Goal: Task Accomplishment & Management: Use online tool/utility

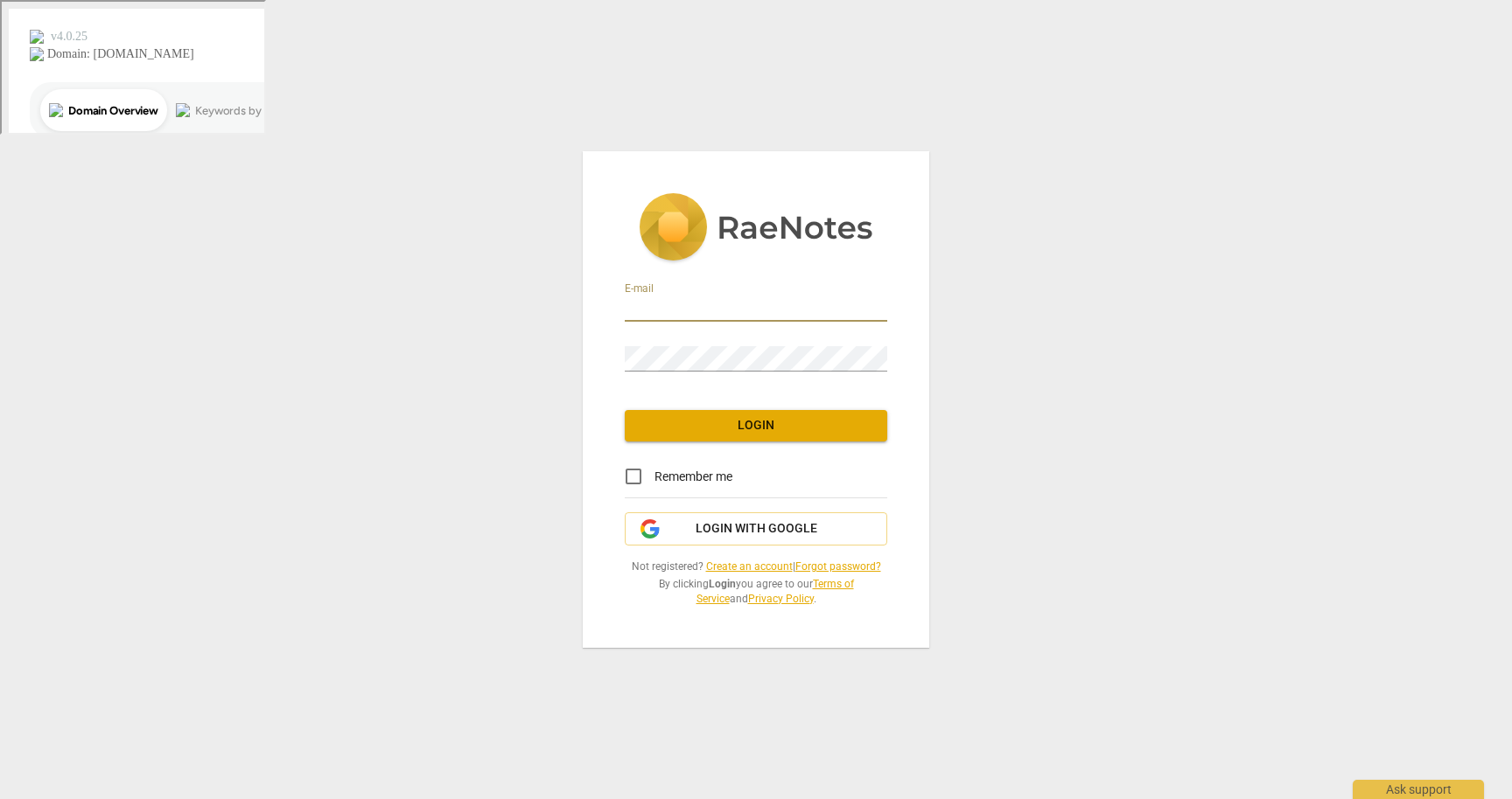
click at [631, 303] on input "email" at bounding box center [756, 309] width 262 height 26
type input "brenyammon@gmail.com"
click at [725, 427] on span "Login" at bounding box center [756, 426] width 235 height 18
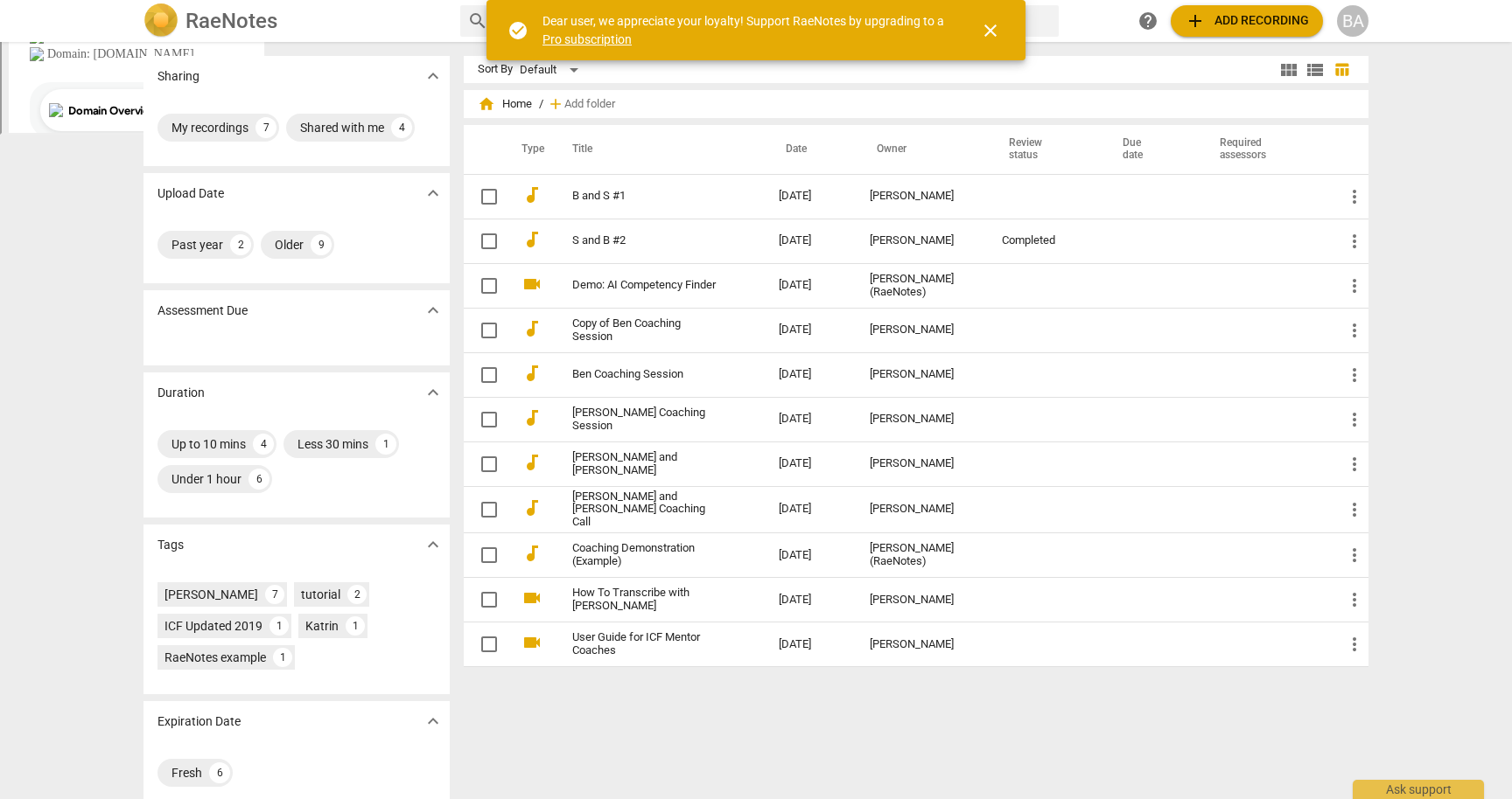
click at [1237, 14] on span "add Add recording" at bounding box center [1246, 21] width 124 height 21
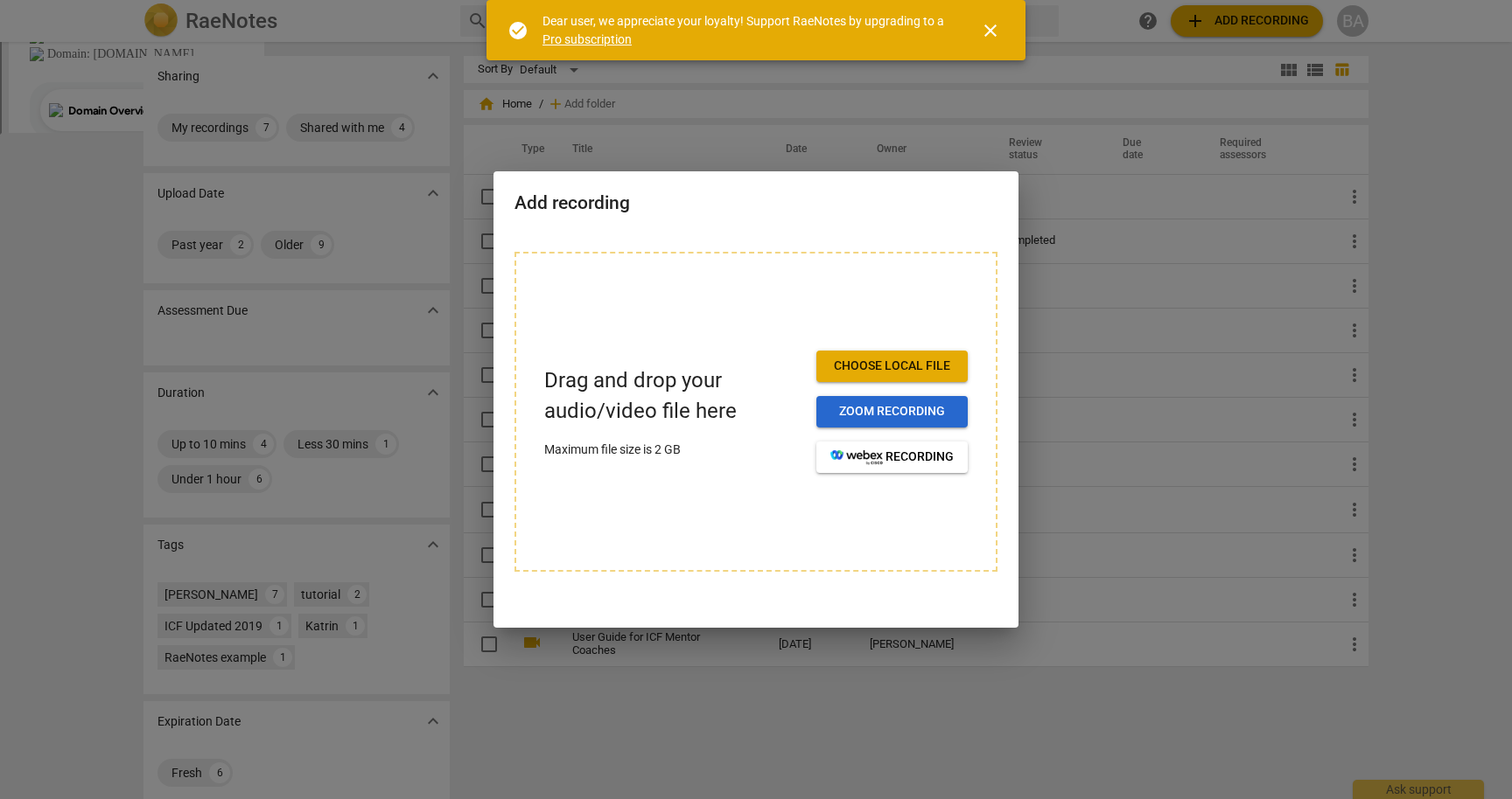
click at [937, 402] on button "Zoom recording" at bounding box center [892, 412] width 151 height 32
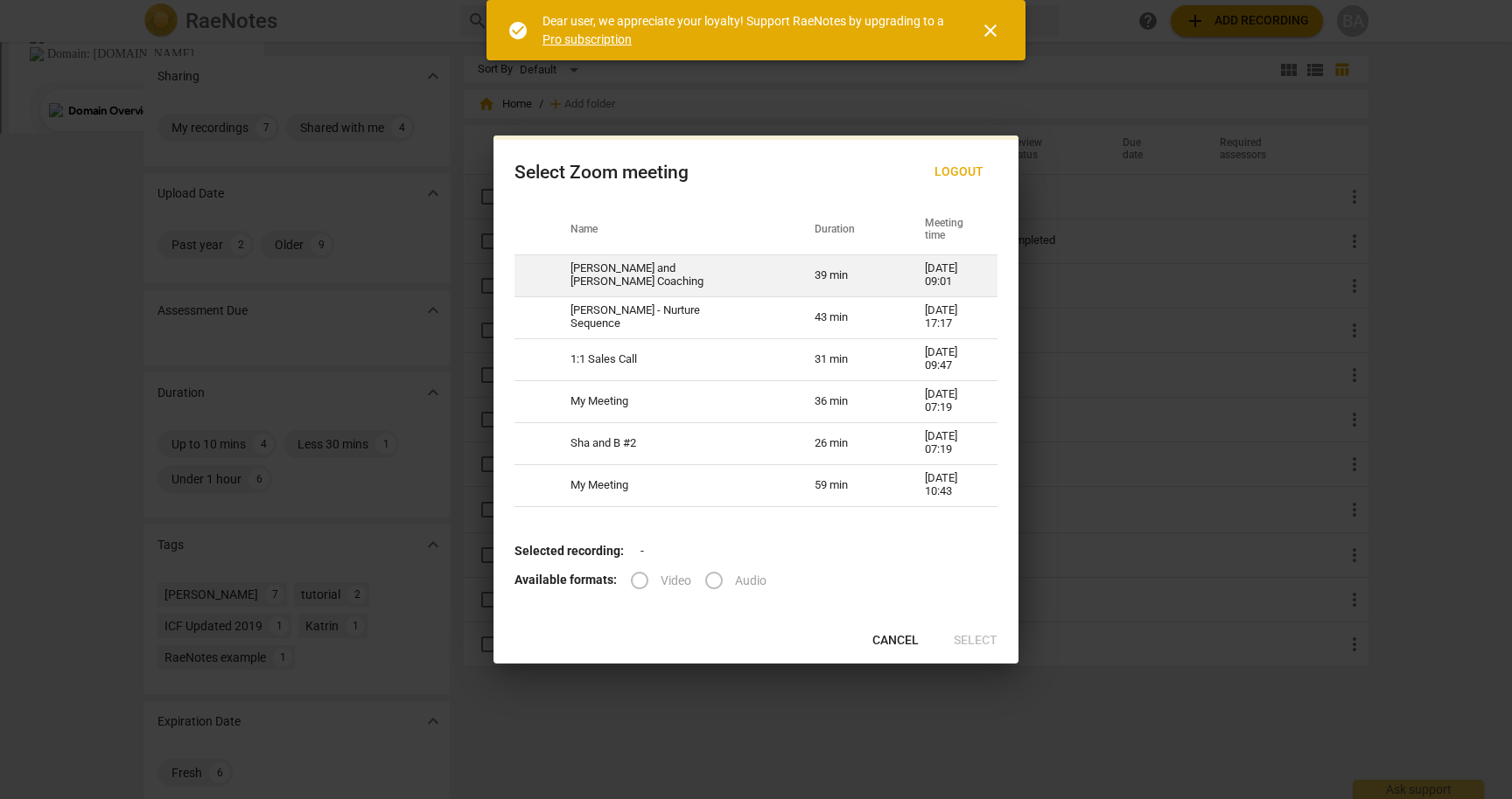
click at [721, 270] on td "[PERSON_NAME] and [PERSON_NAME] Coaching" at bounding box center [672, 275] width 245 height 42
radio input "true"
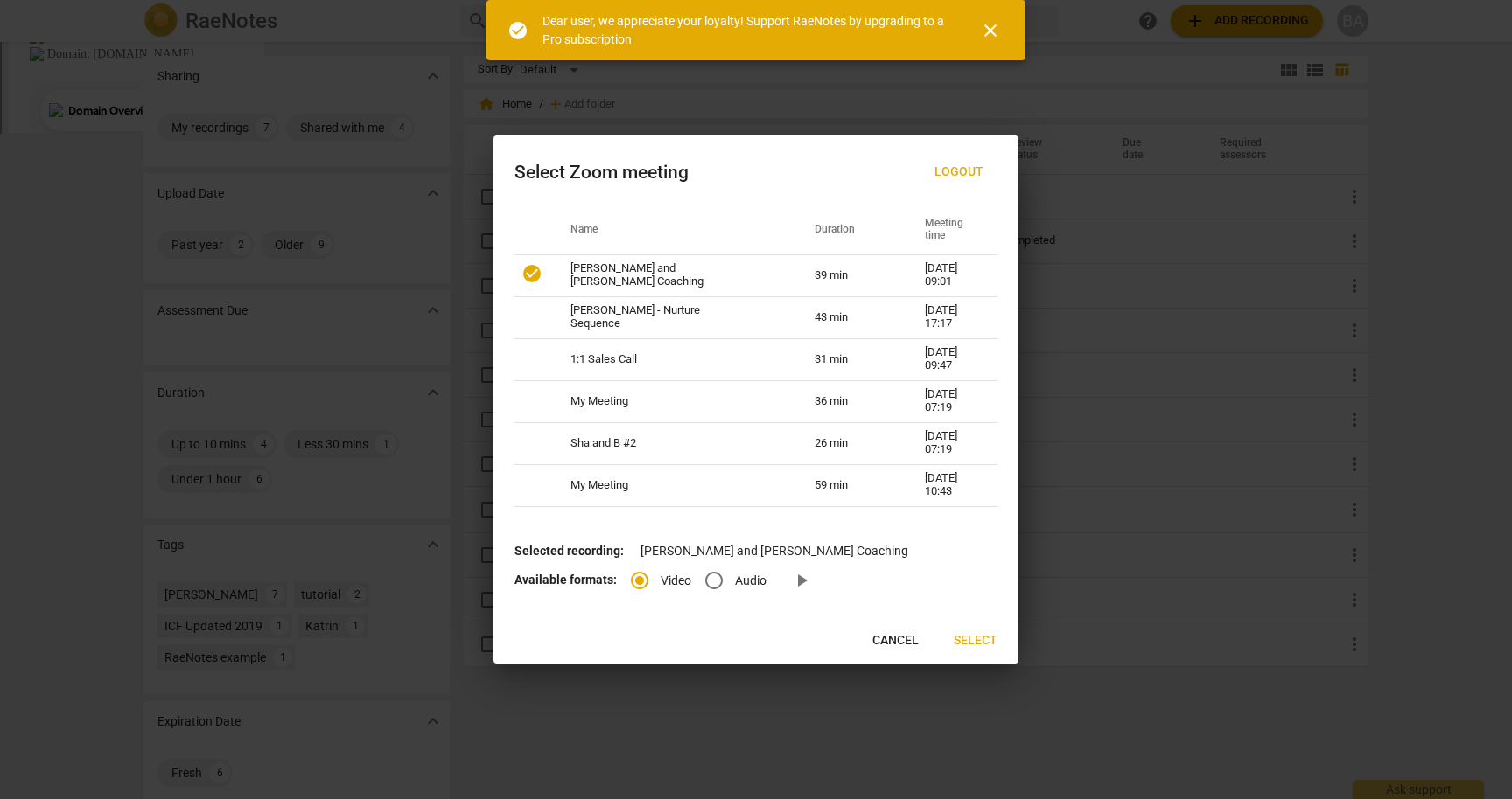
click at [711, 578] on input "Audio" at bounding box center [714, 580] width 42 height 42
radio input "true"
click at [976, 642] on span "Select" at bounding box center [975, 641] width 44 height 18
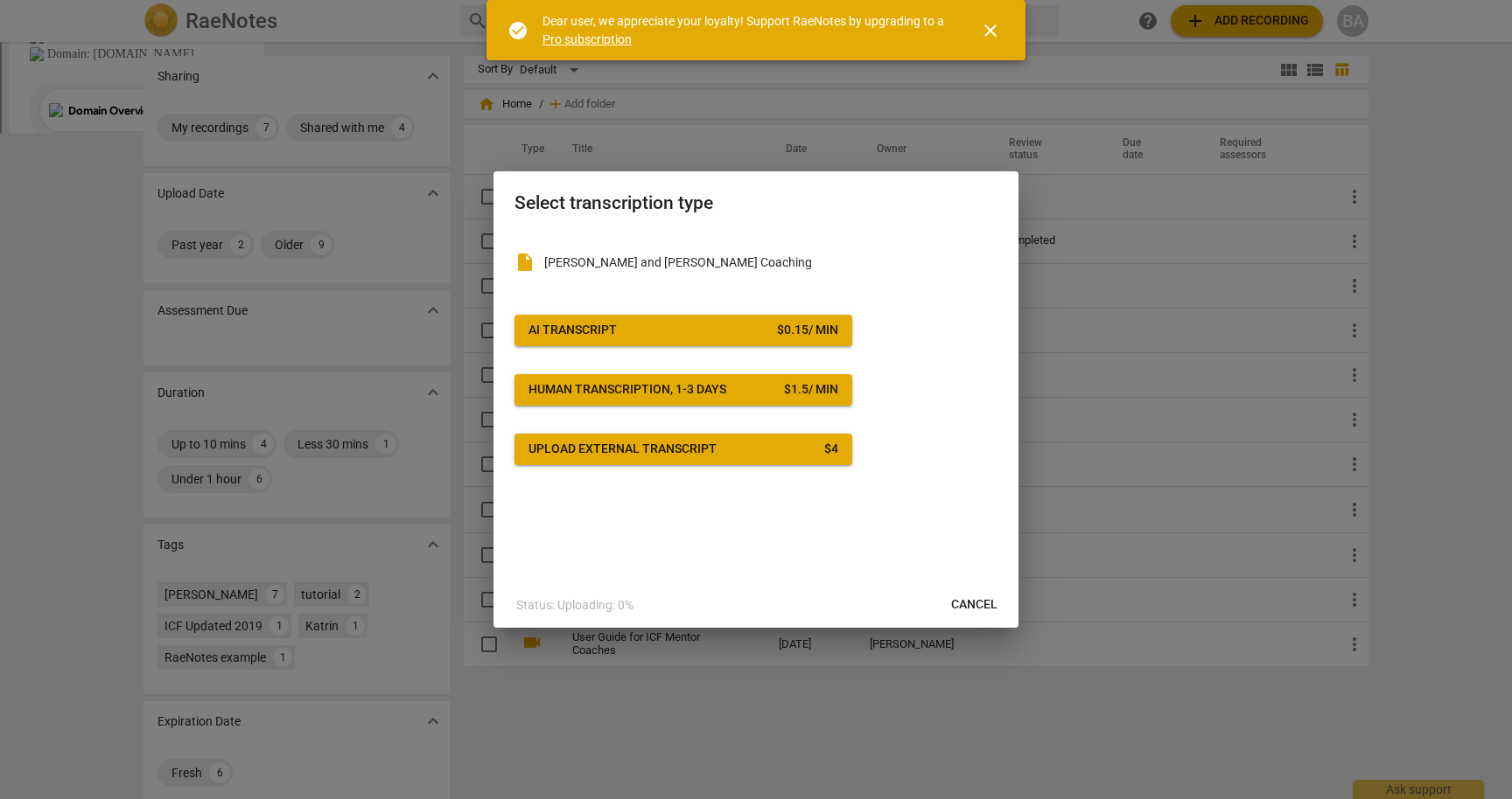
click at [988, 30] on span "close" at bounding box center [990, 30] width 21 height 21
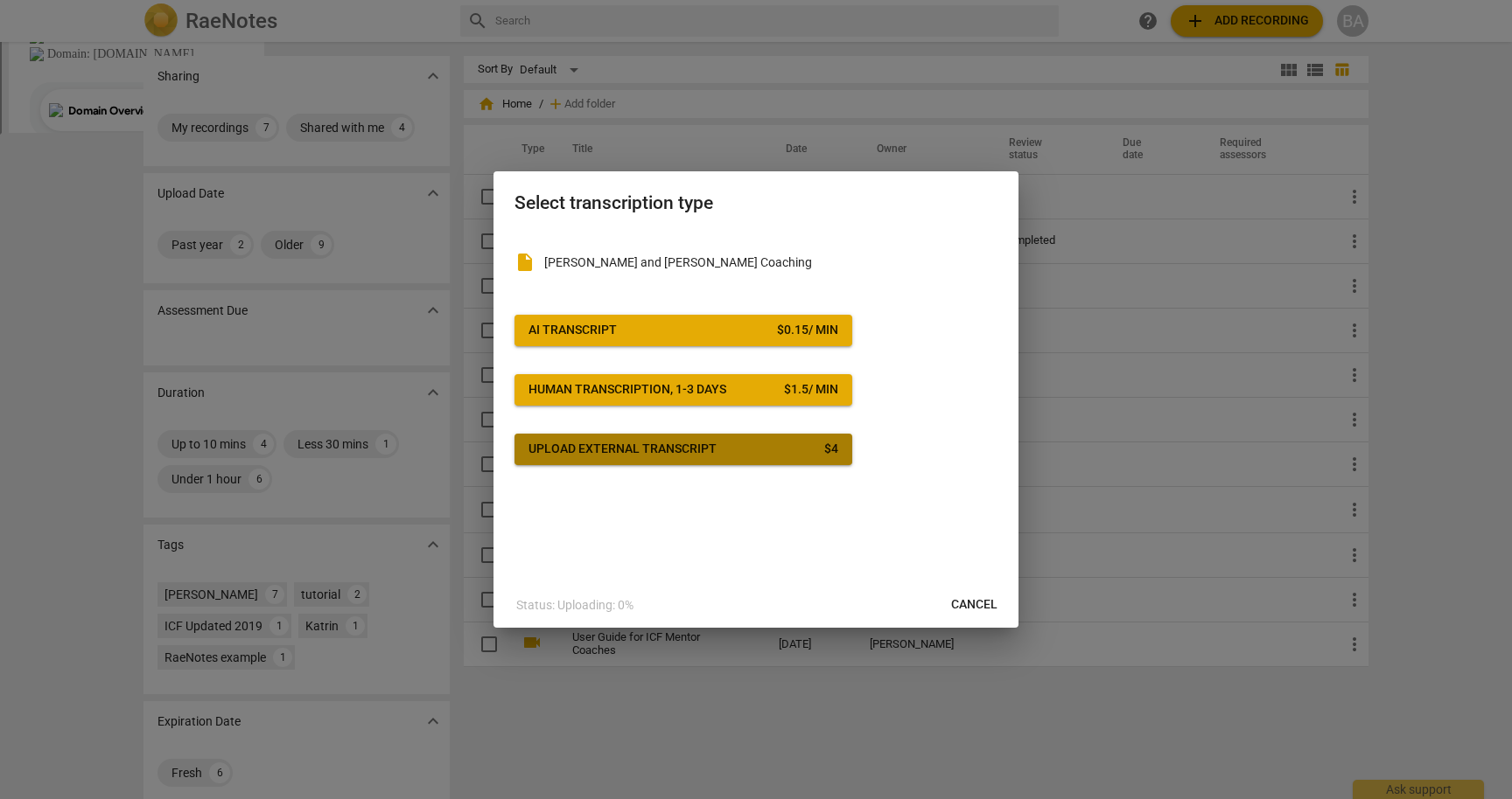
click at [752, 448] on span "Upload external transcript $ 4" at bounding box center [682, 449] width 309 height 18
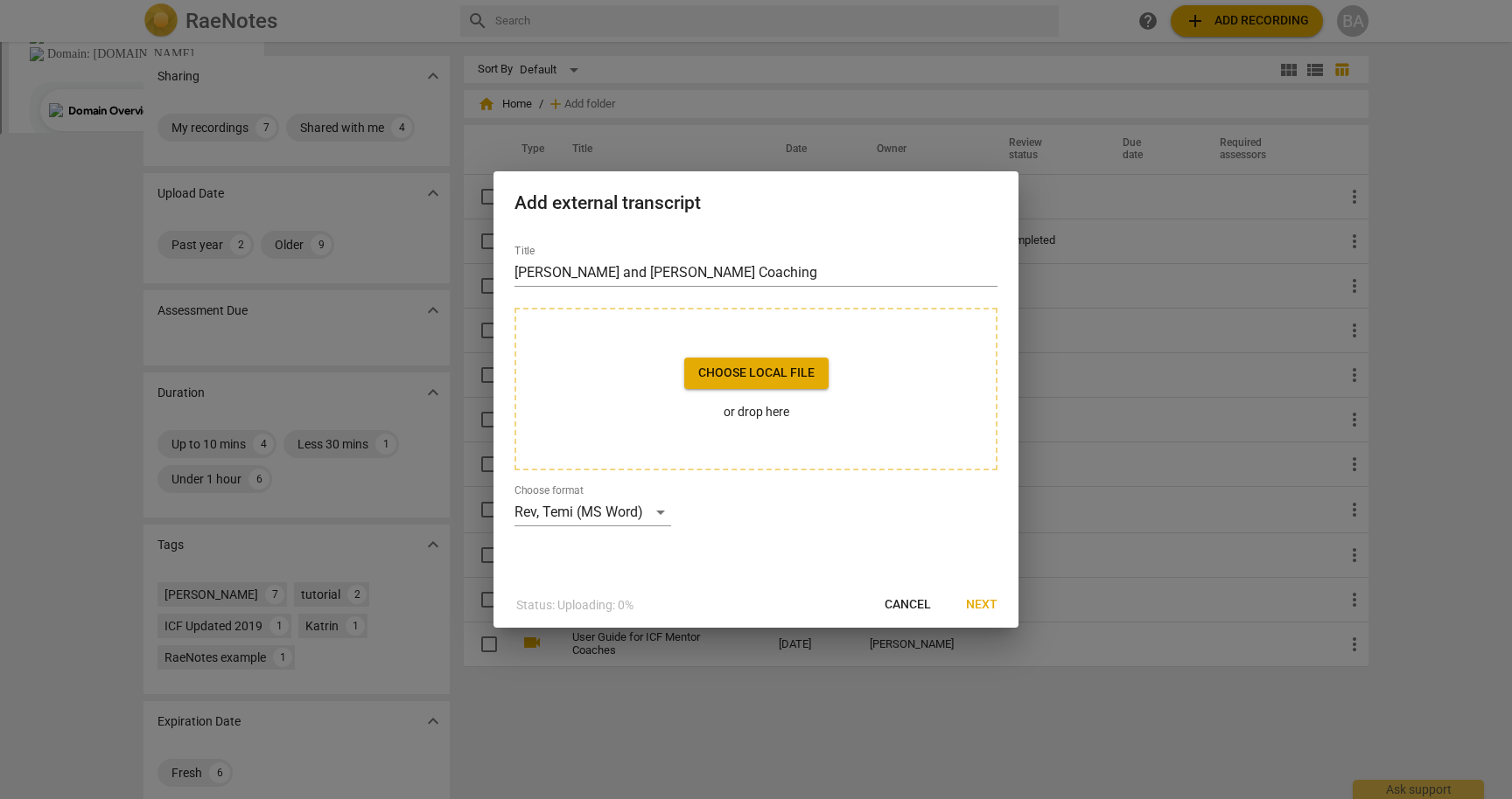
click at [923, 601] on span "Cancel" at bounding box center [908, 605] width 47 height 18
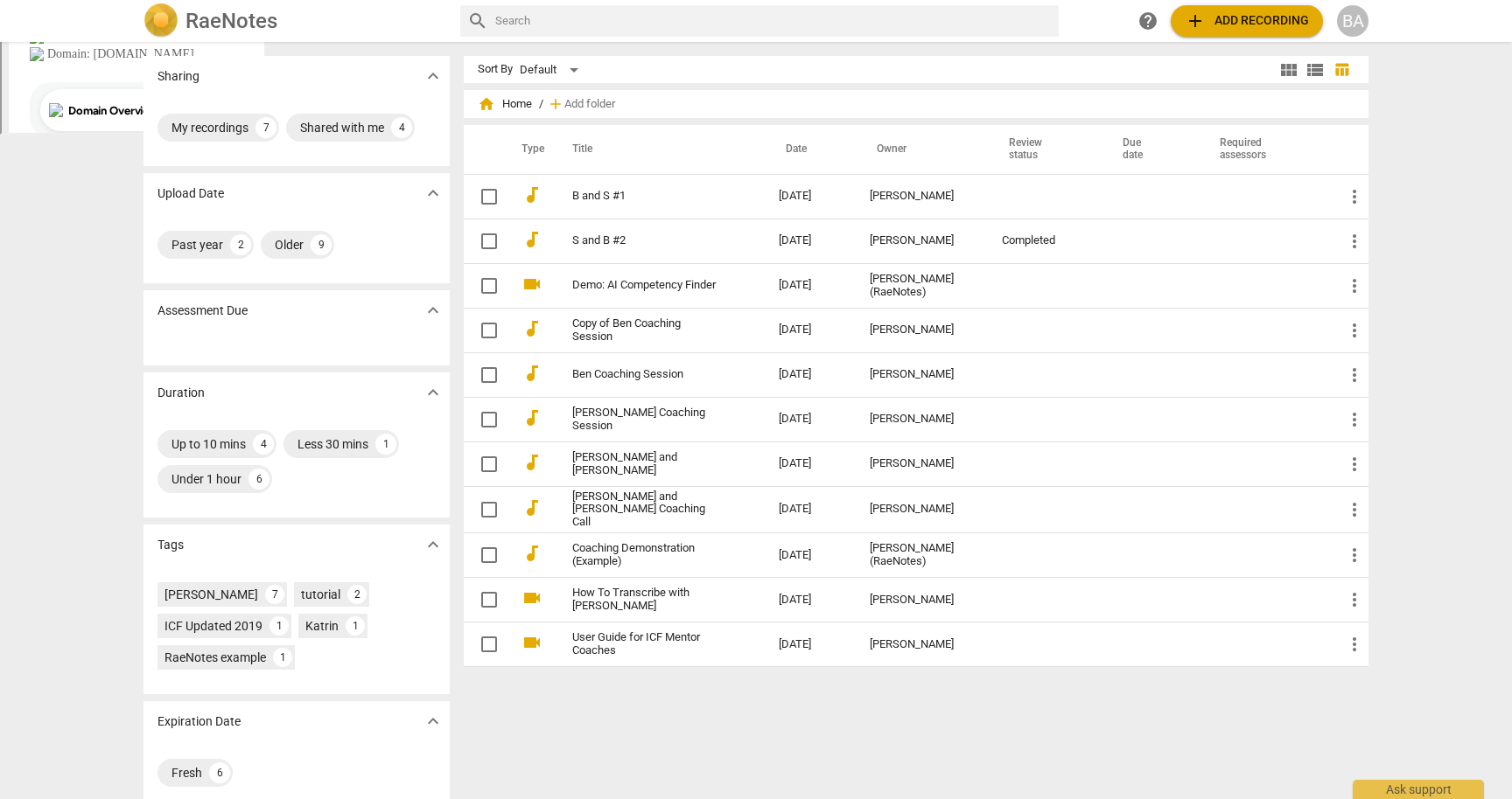
click at [1143, 21] on span "help" at bounding box center [1147, 21] width 21 height 21
click at [1239, 15] on span "add Add recording" at bounding box center [1246, 21] width 124 height 21
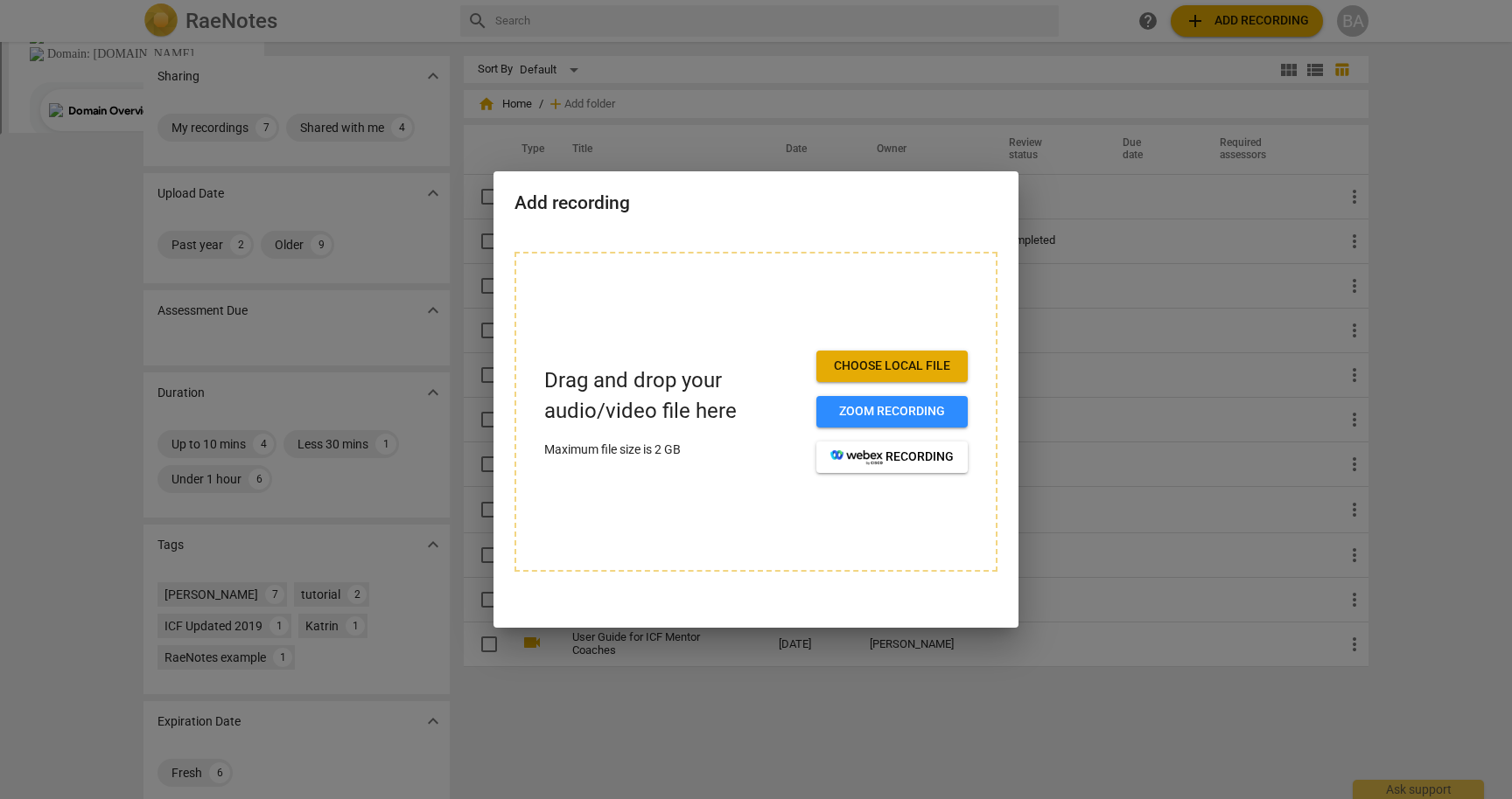
click at [926, 357] on button "Choose local file" at bounding box center [892, 367] width 151 height 32
click at [943, 411] on span "Zoom recording" at bounding box center [892, 412] width 123 height 18
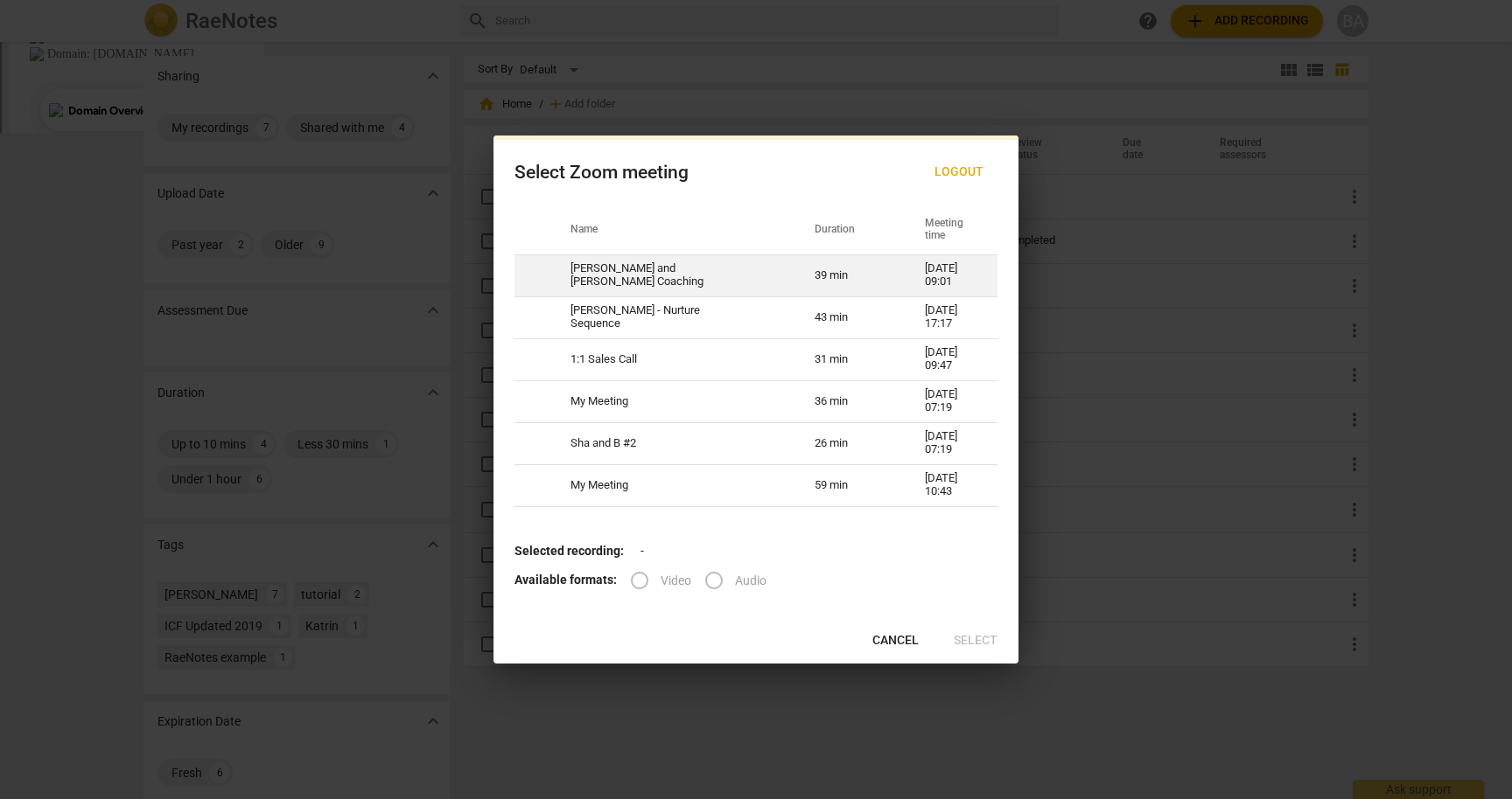
click at [796, 277] on td "39 min" at bounding box center [848, 275] width 110 height 42
radio input "true"
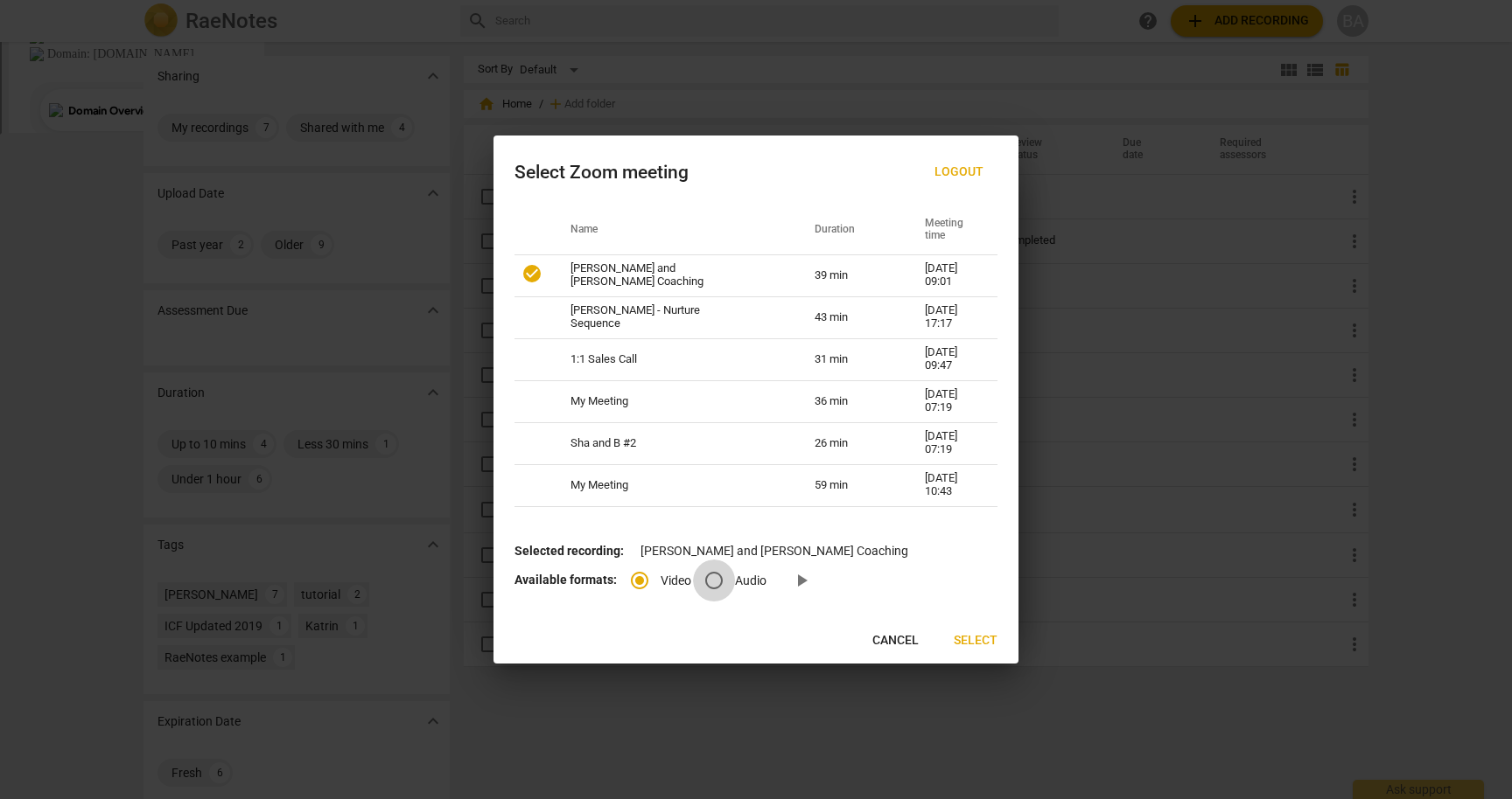
click at [710, 585] on input "Audio" at bounding box center [714, 580] width 42 height 42
radio input "true"
click at [980, 634] on span "Select" at bounding box center [975, 641] width 44 height 18
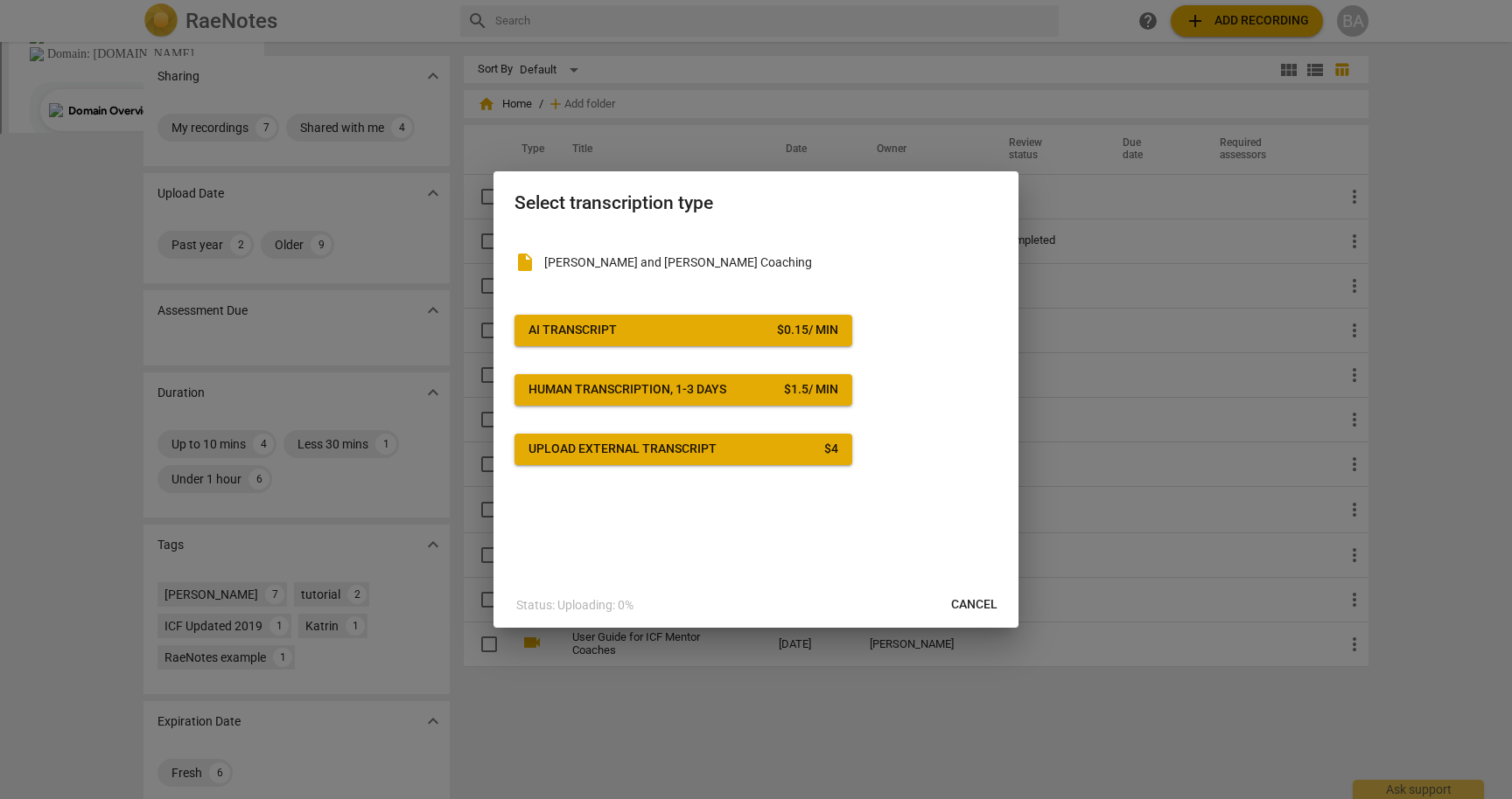
click at [760, 452] on span "Upload external transcript $ 4" at bounding box center [682, 449] width 309 height 18
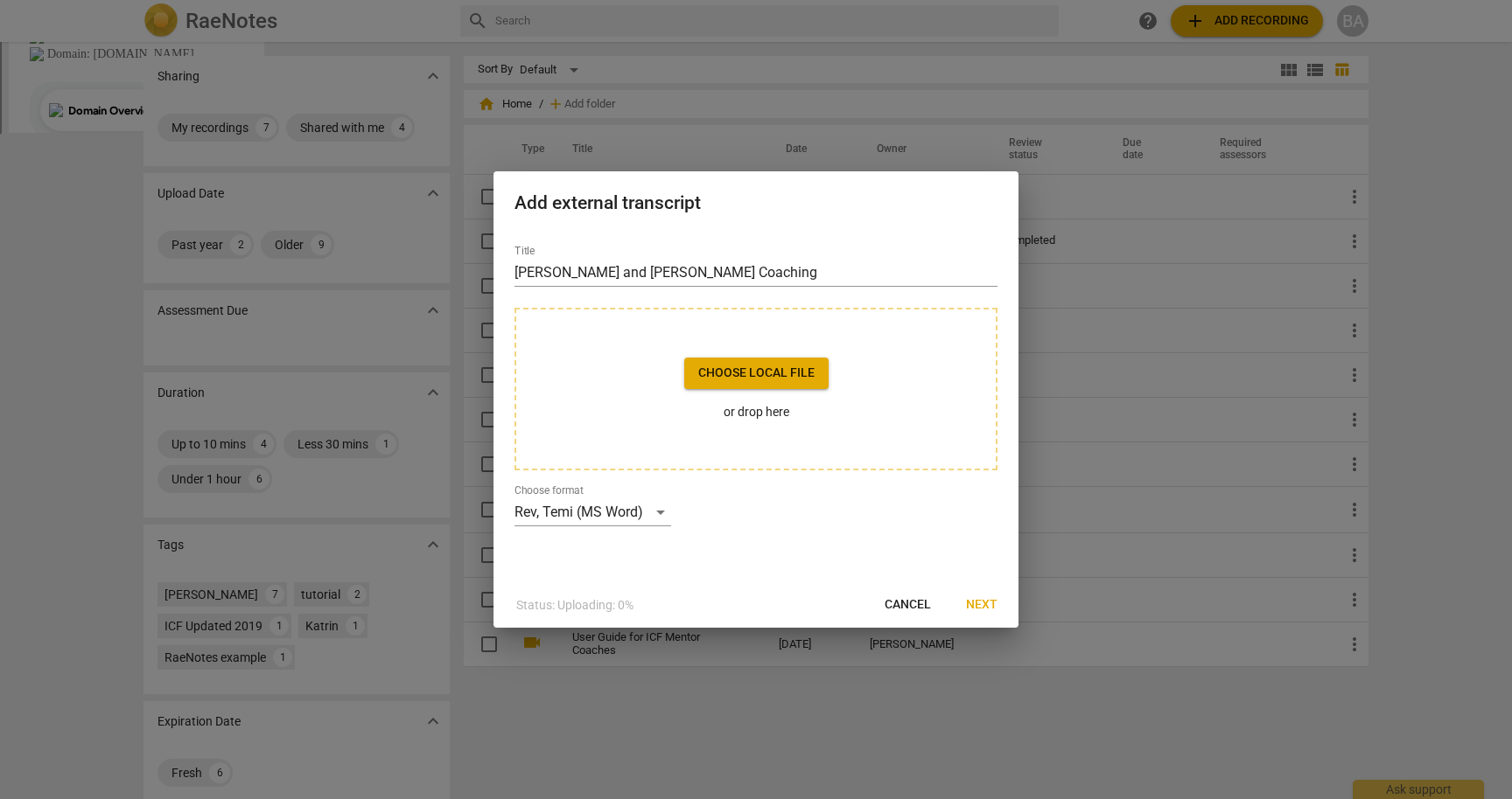
click at [900, 606] on span "Cancel" at bounding box center [908, 605] width 47 height 18
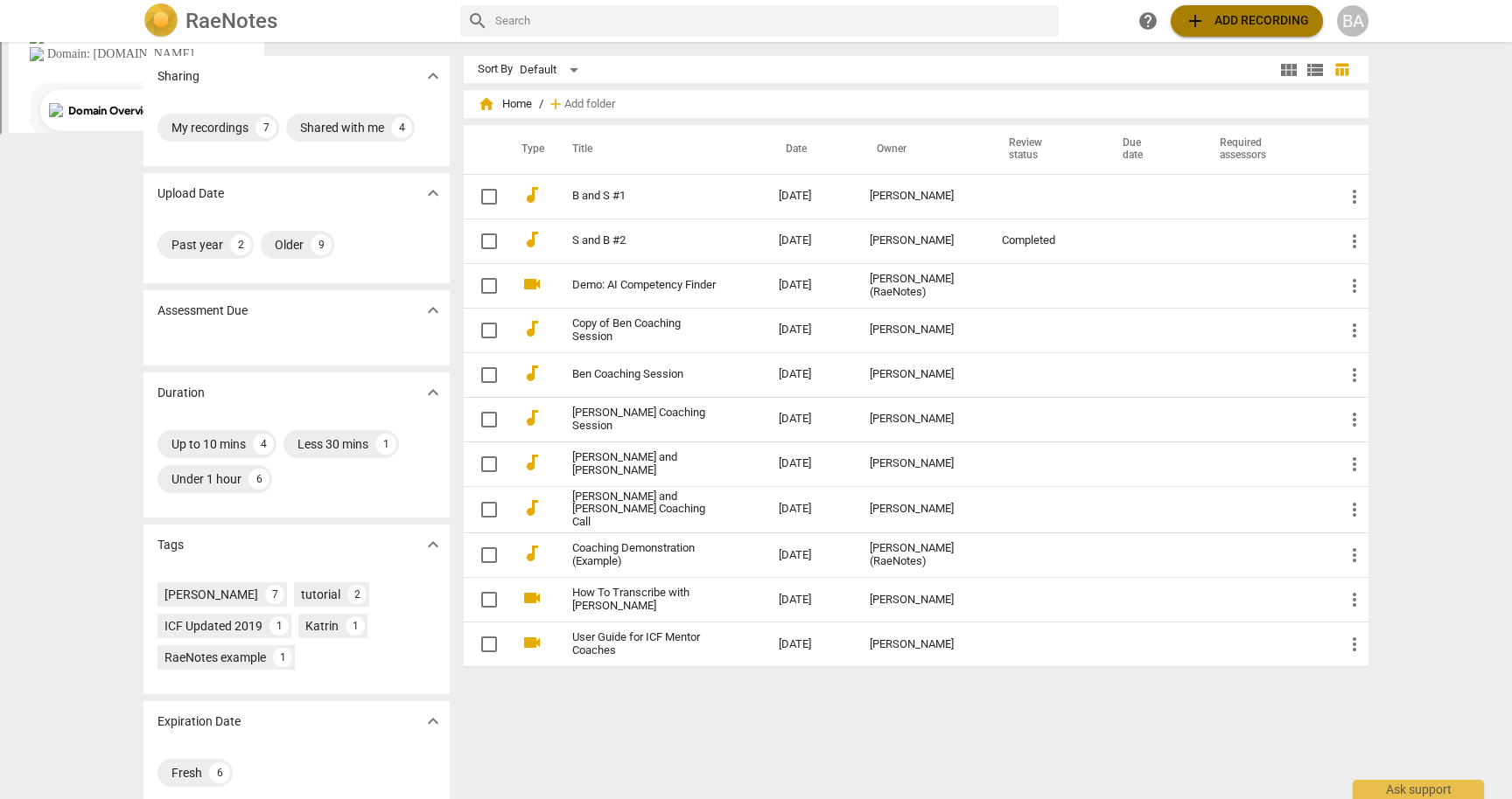
click at [1249, 28] on span "add Add recording" at bounding box center [1246, 21] width 124 height 21
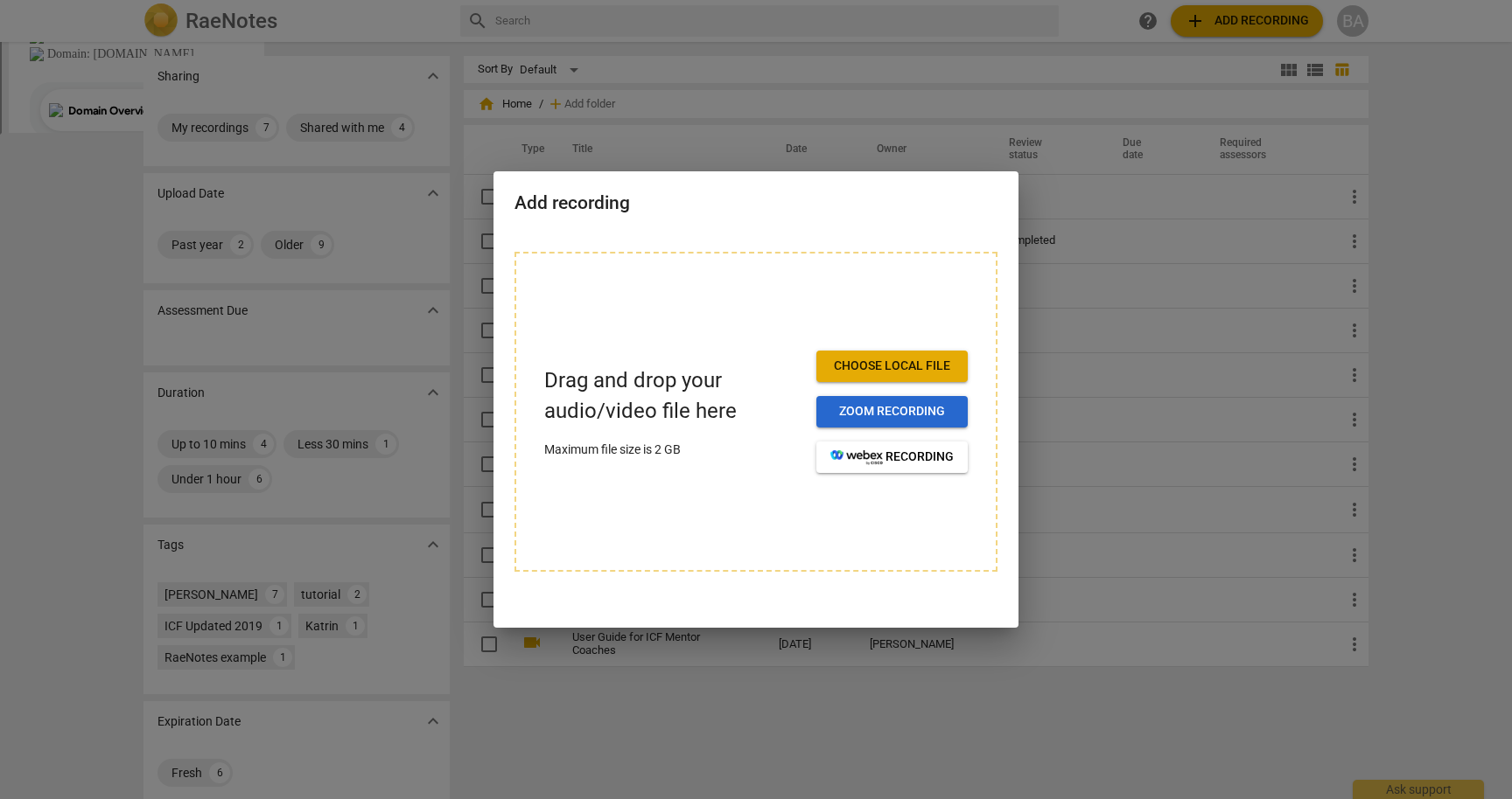
click at [878, 404] on span "Zoom recording" at bounding box center [892, 412] width 123 height 18
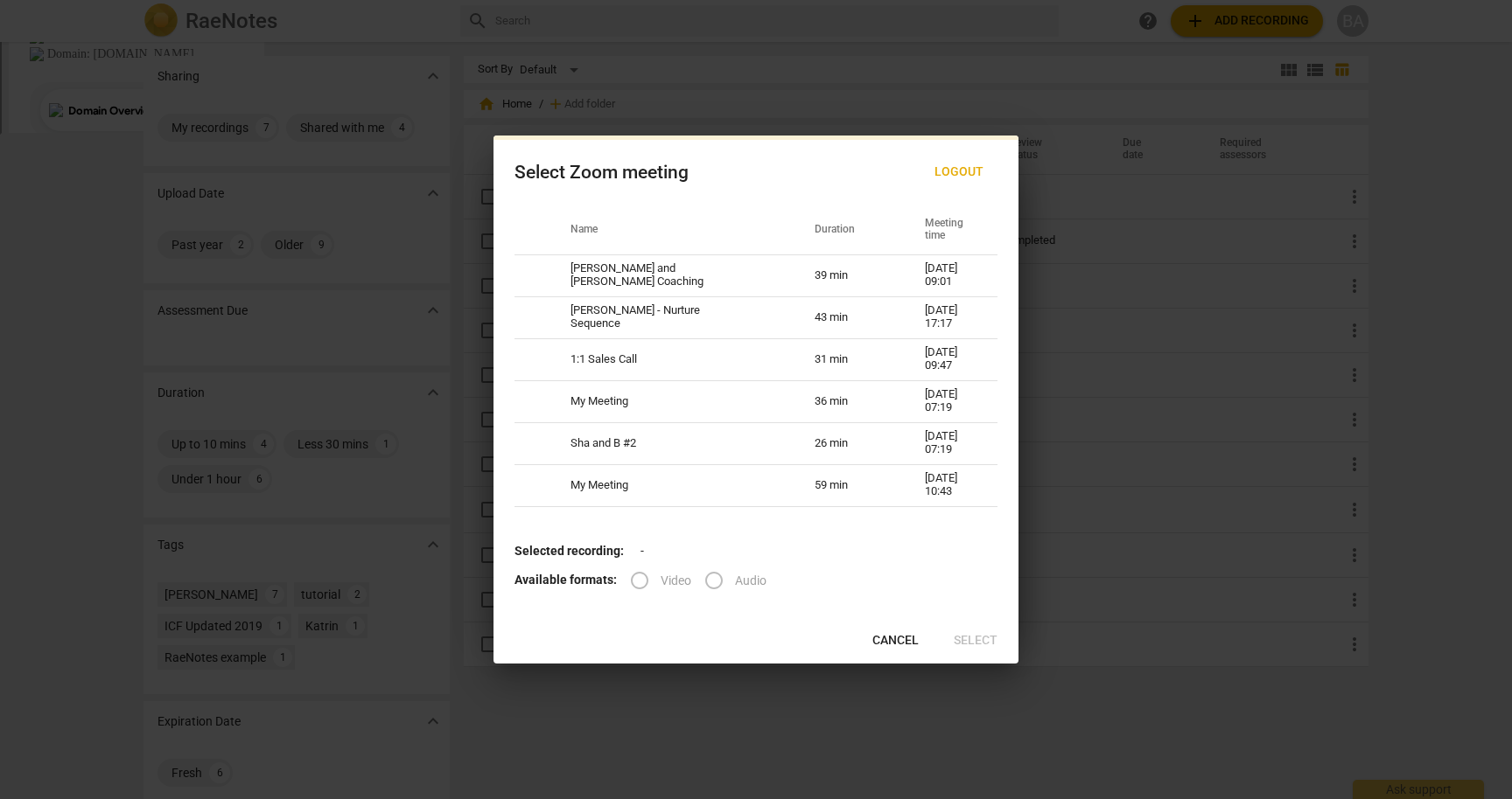
click at [718, 475] on td "My Meeting" at bounding box center [672, 485] width 245 height 42
radio input "true"
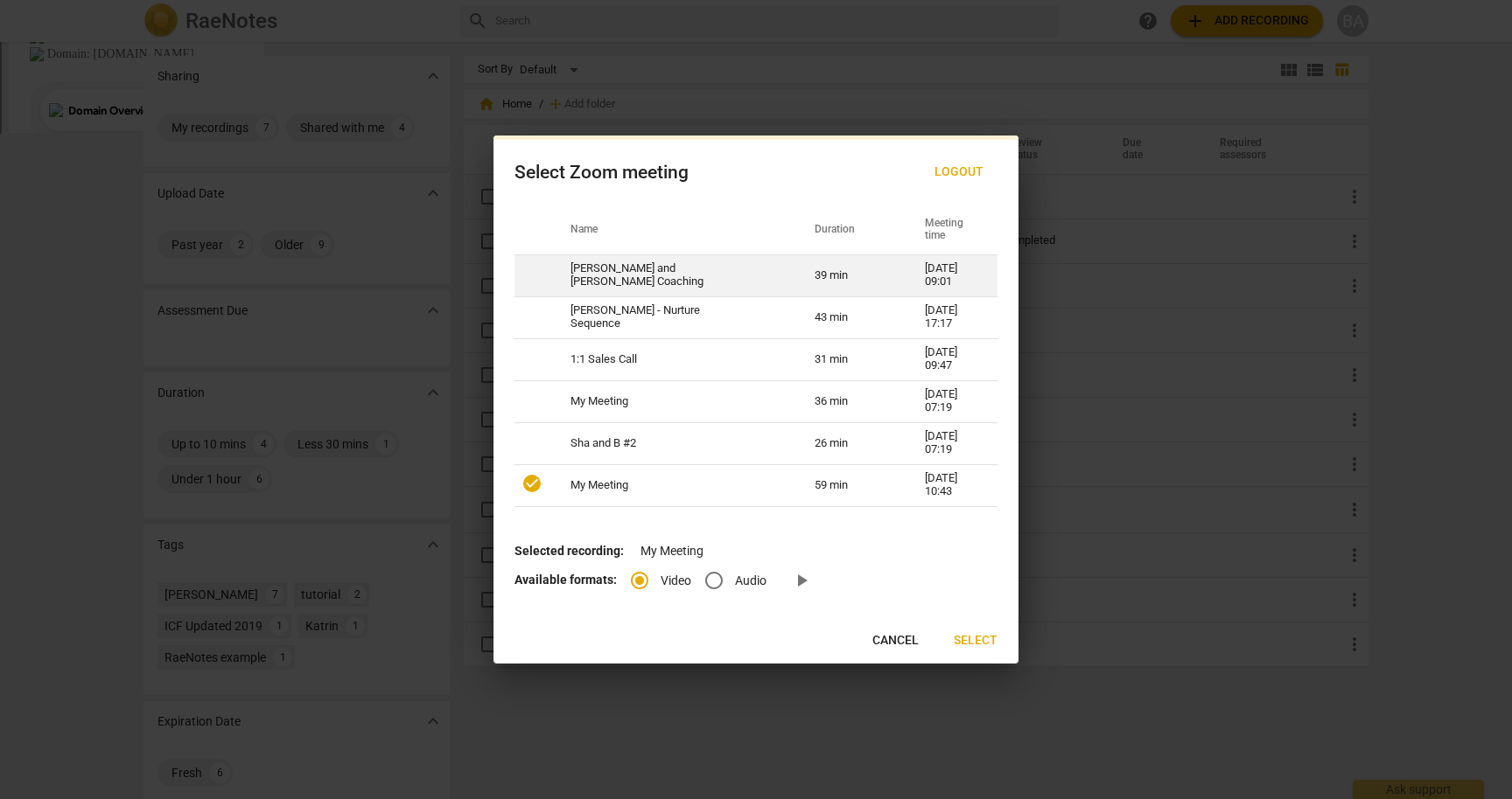
click at [552, 286] on td "[PERSON_NAME] and [PERSON_NAME] Coaching" at bounding box center [672, 275] width 245 height 42
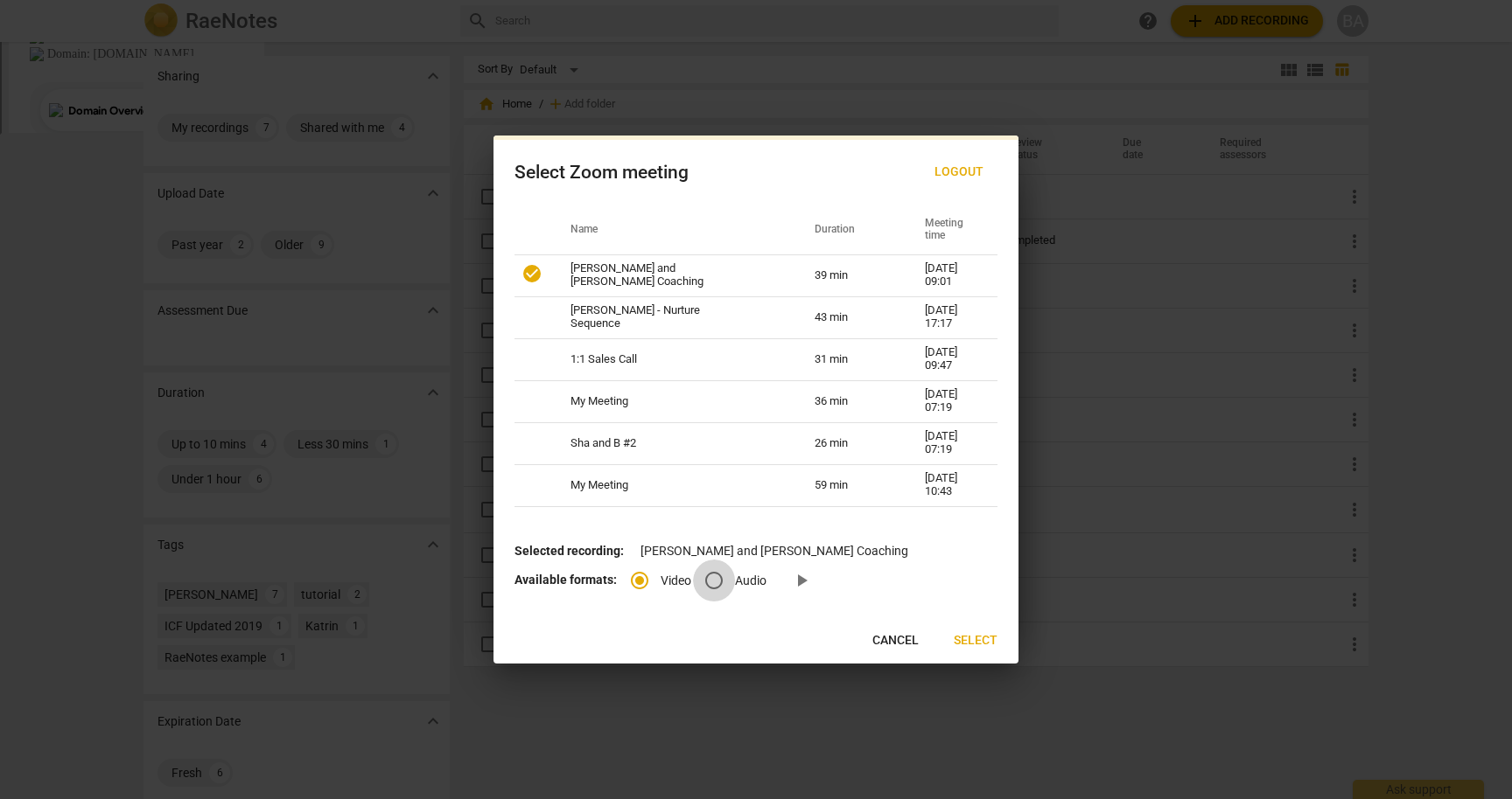
click at [711, 583] on input "Audio" at bounding box center [714, 580] width 42 height 42
radio input "true"
click at [970, 639] on span "Select" at bounding box center [975, 641] width 44 height 18
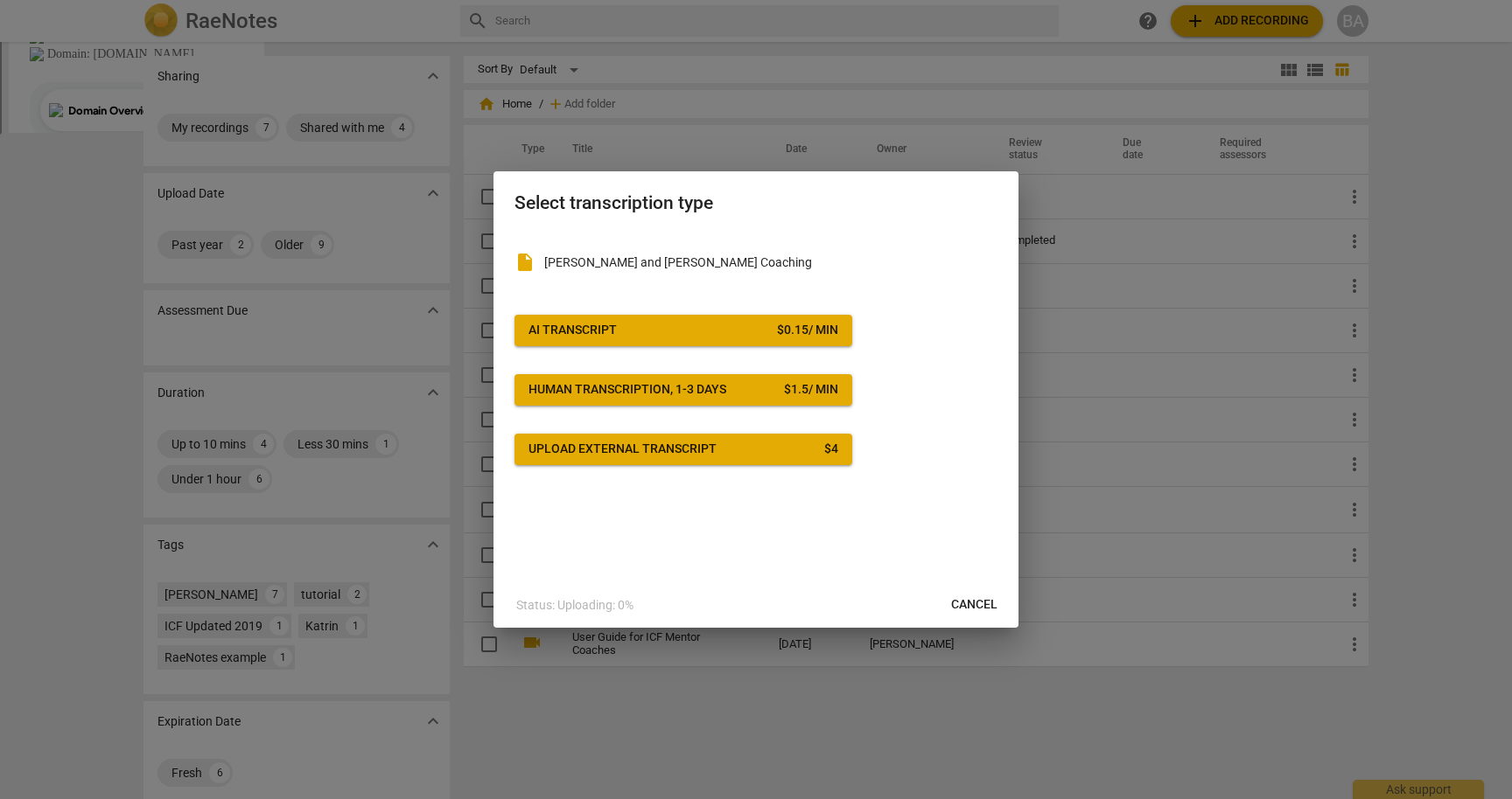
click at [755, 327] on span "AI Transcript $ 0.15 / min" at bounding box center [682, 331] width 309 height 18
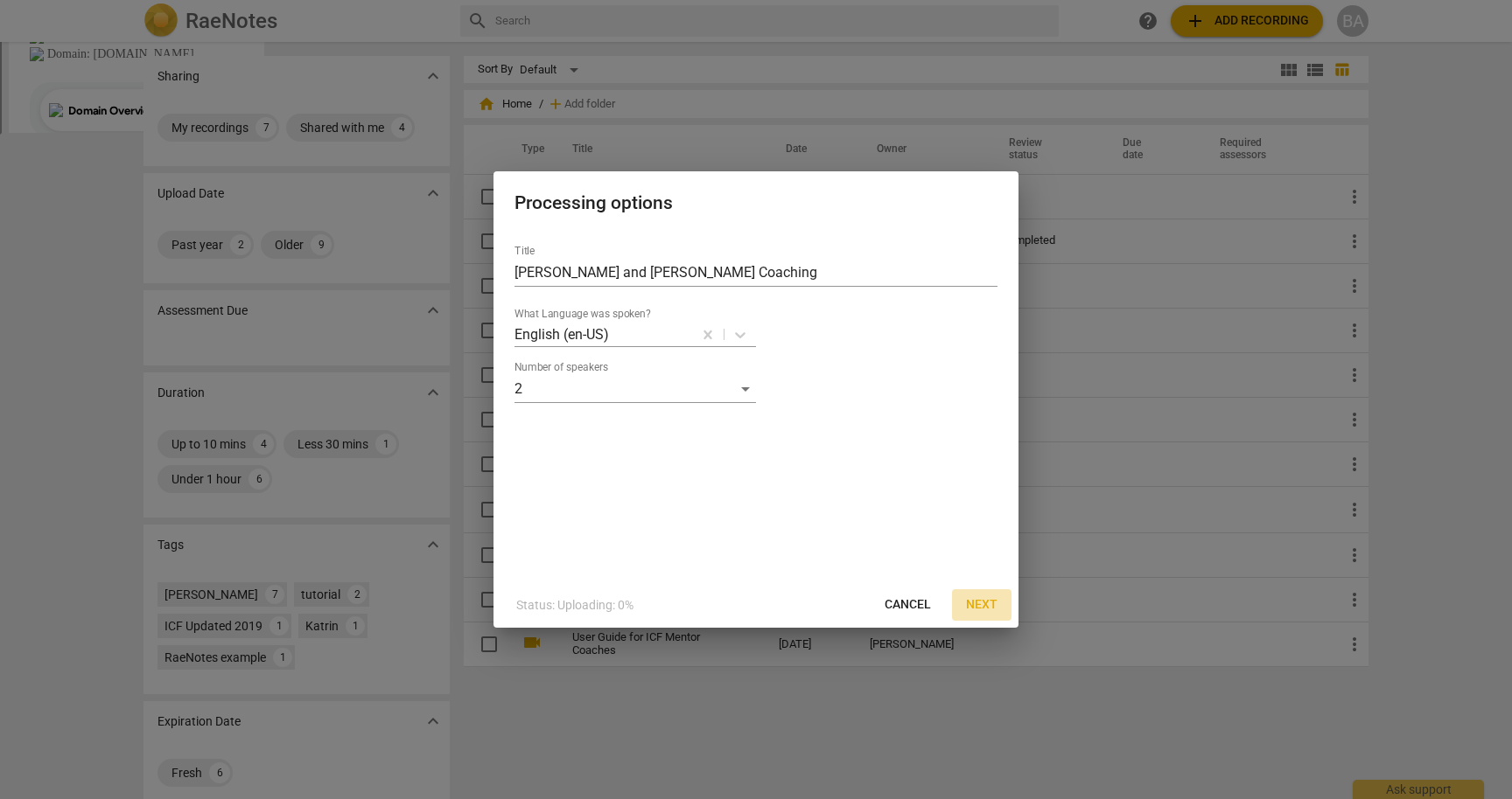
click at [973, 606] on span "Next" at bounding box center [981, 605] width 32 height 18
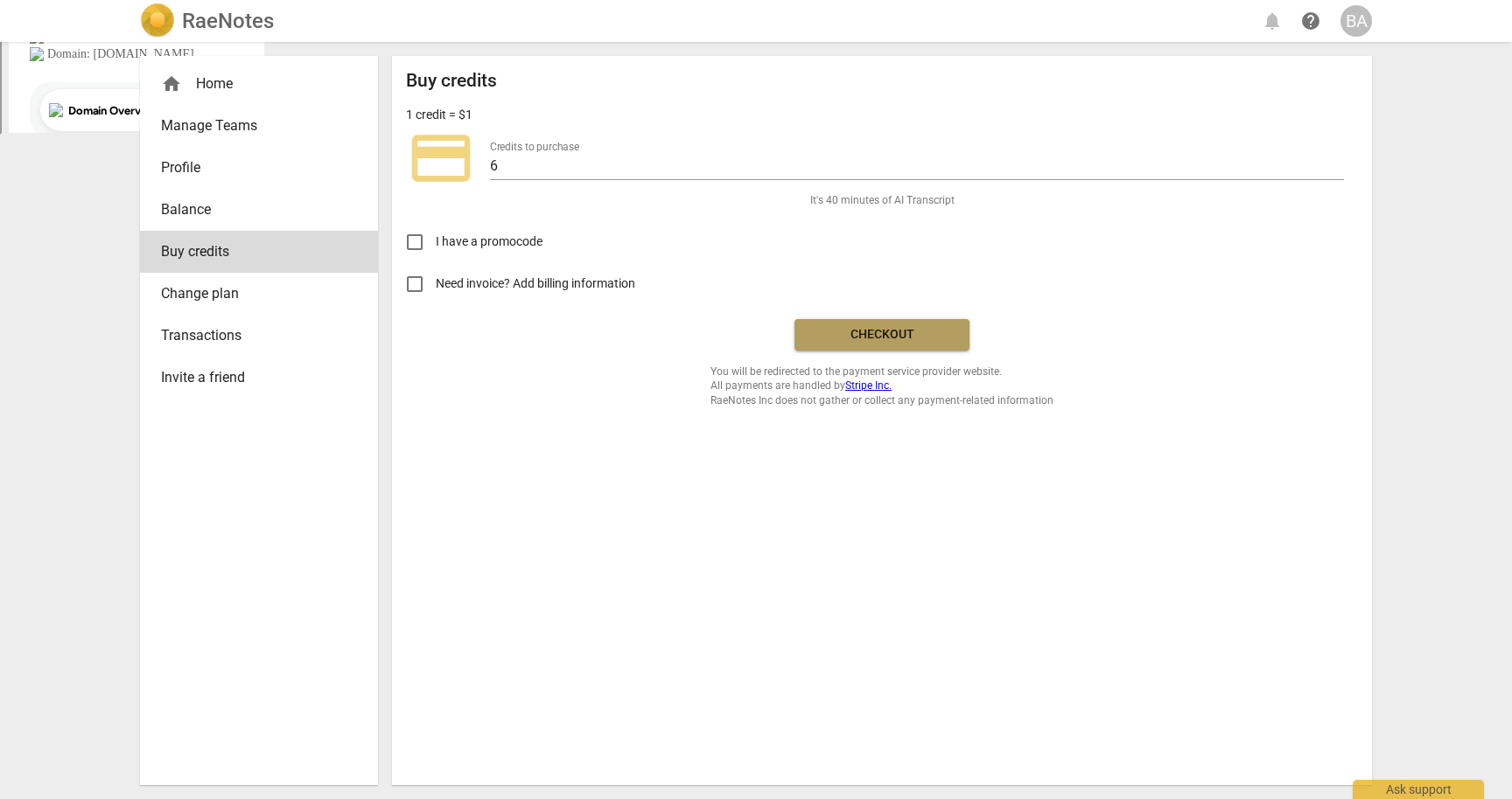
click at [832, 341] on span "Checkout" at bounding box center [882, 335] width 147 height 18
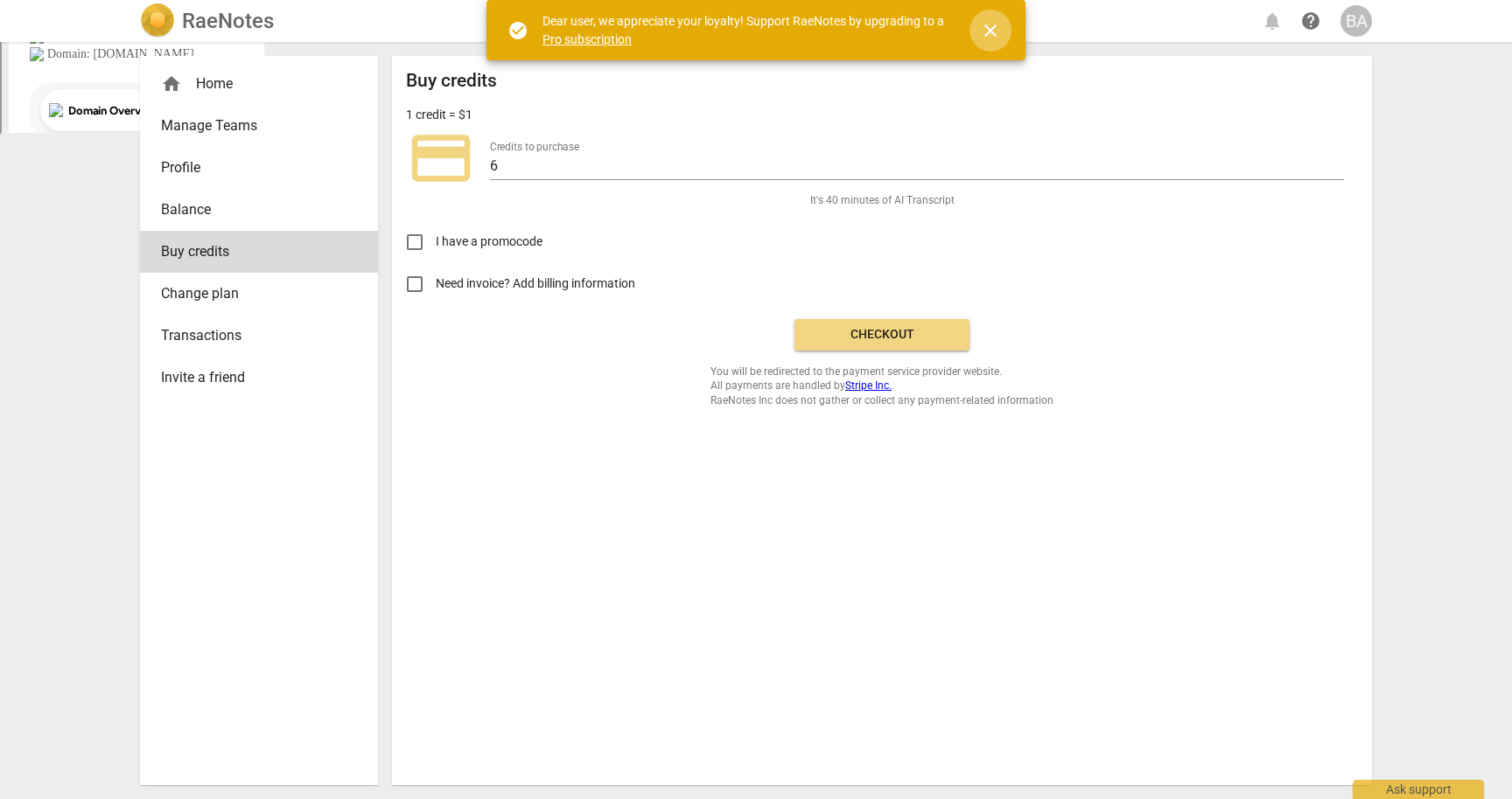
click at [989, 28] on span "close" at bounding box center [990, 30] width 21 height 21
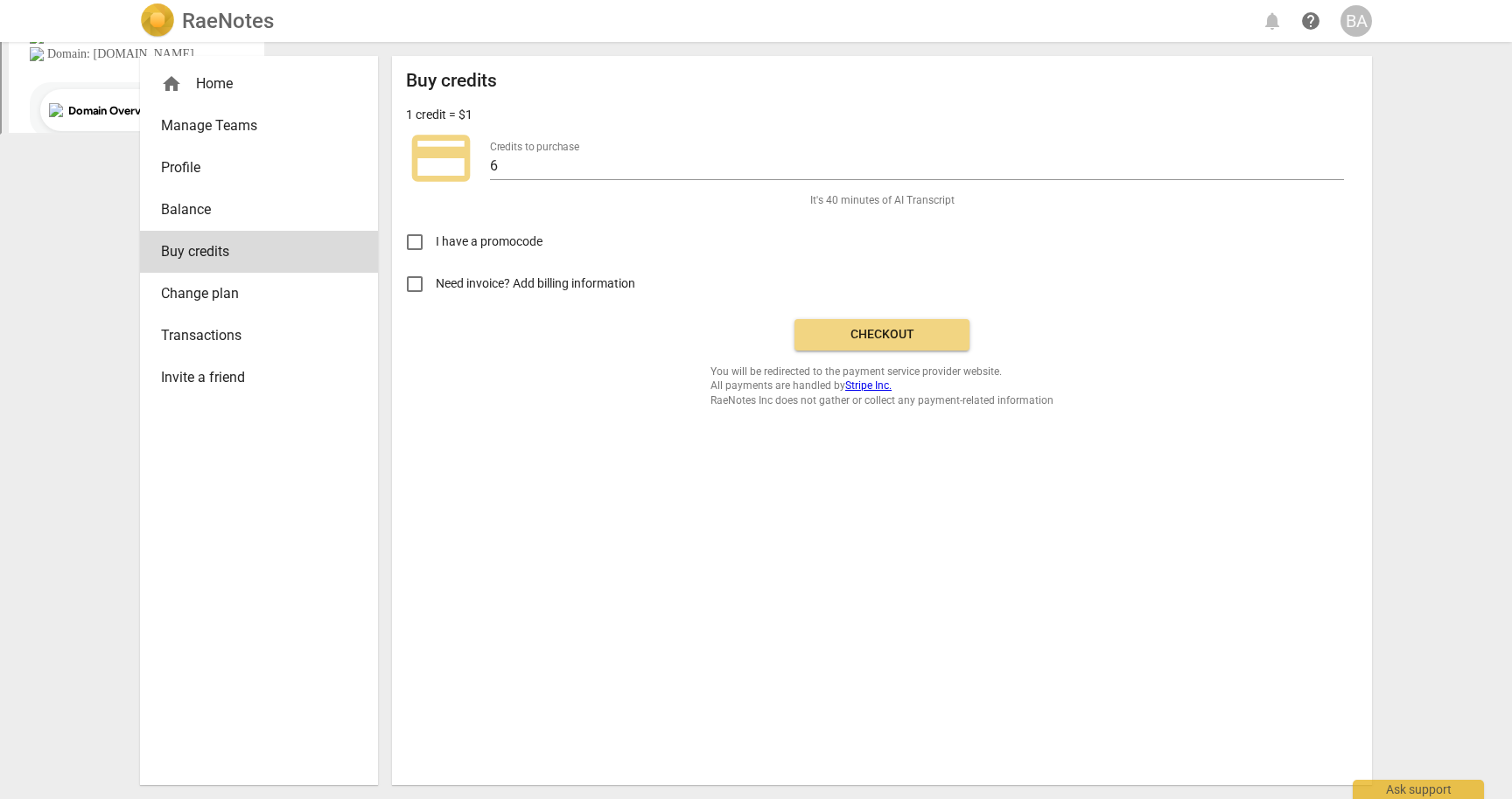
click at [882, 342] on span "Checkout" at bounding box center [882, 335] width 147 height 18
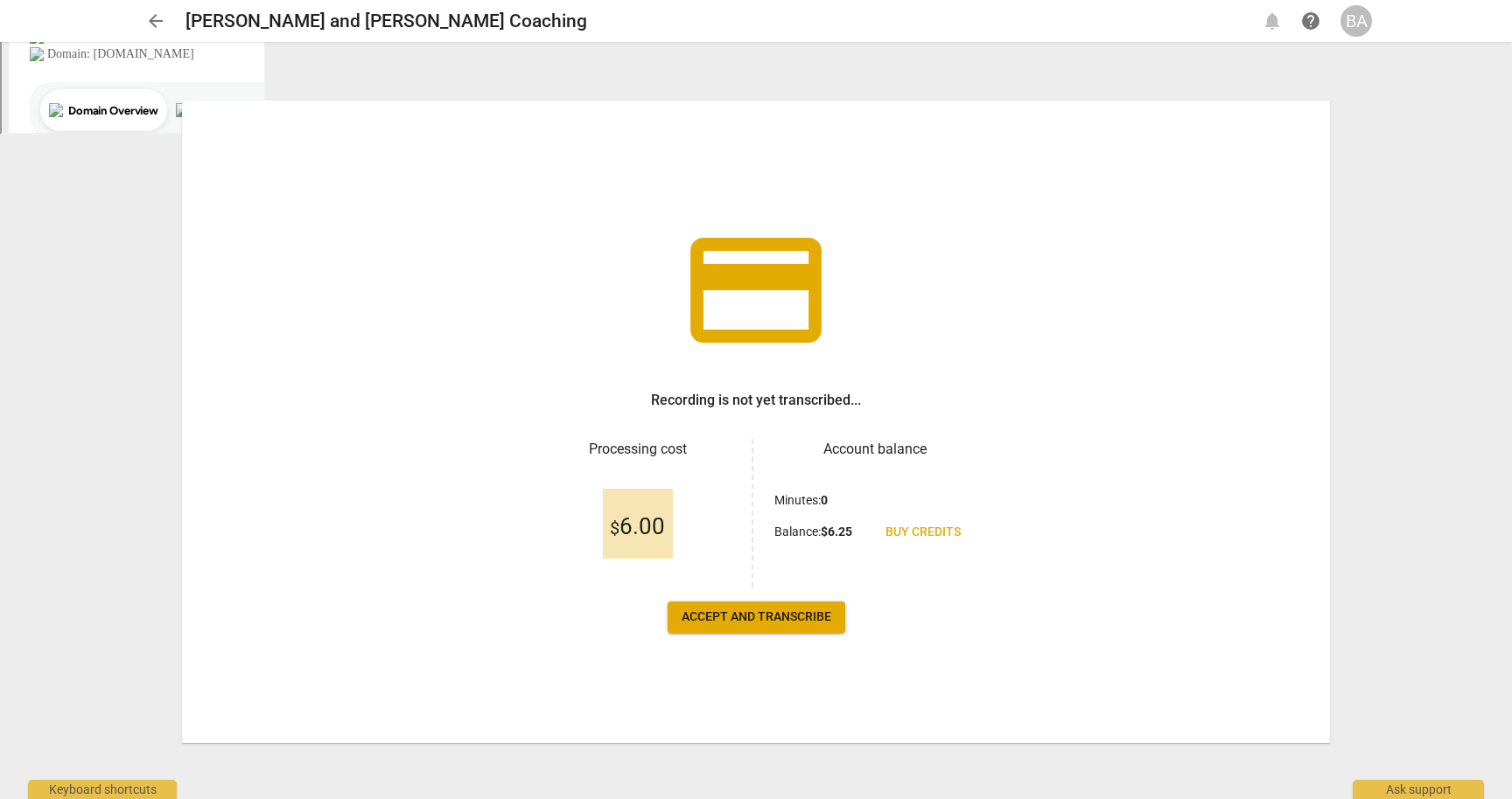
click at [807, 617] on span "Accept and transcribe" at bounding box center [756, 617] width 149 height 18
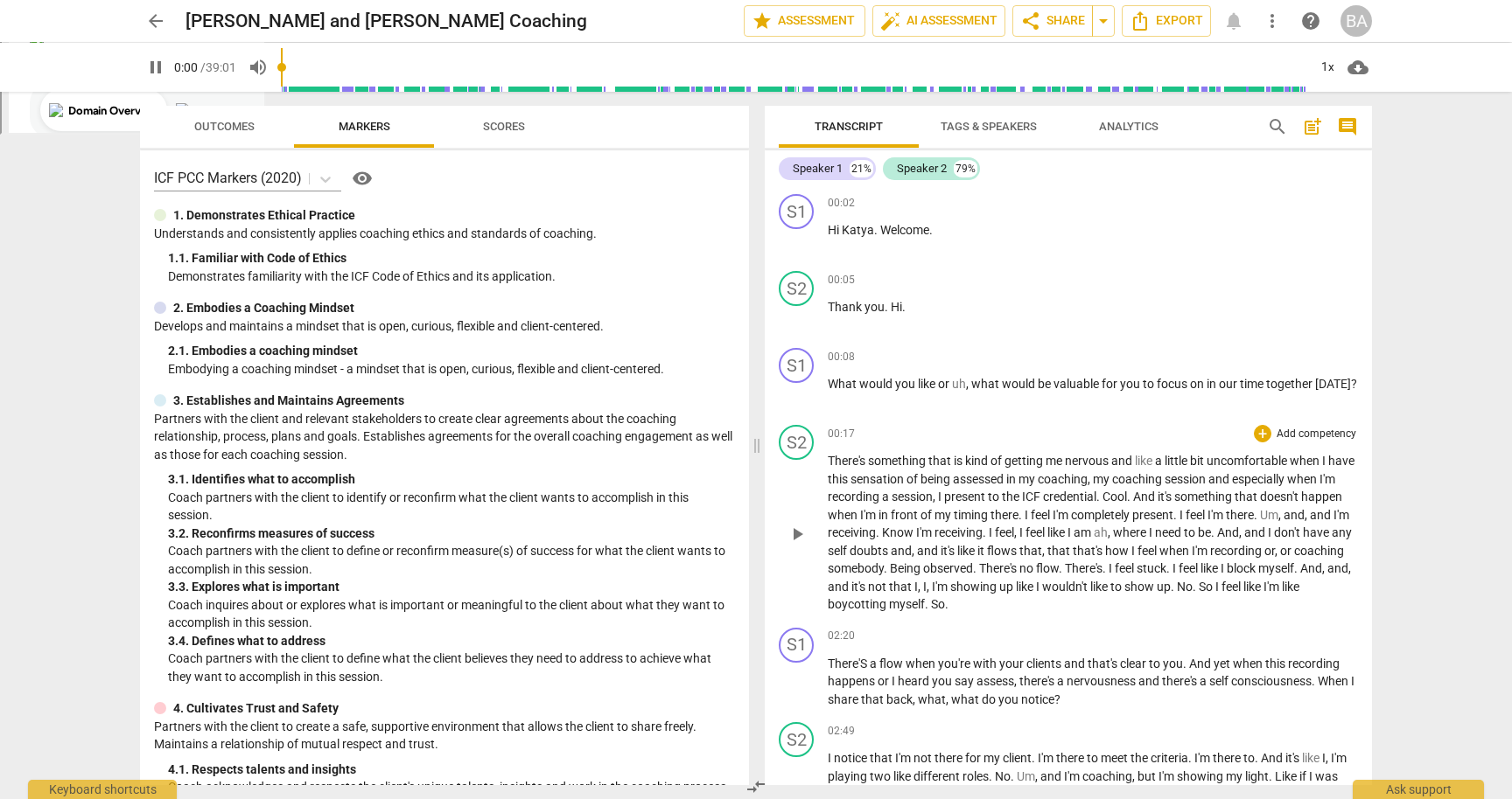
type input "0"
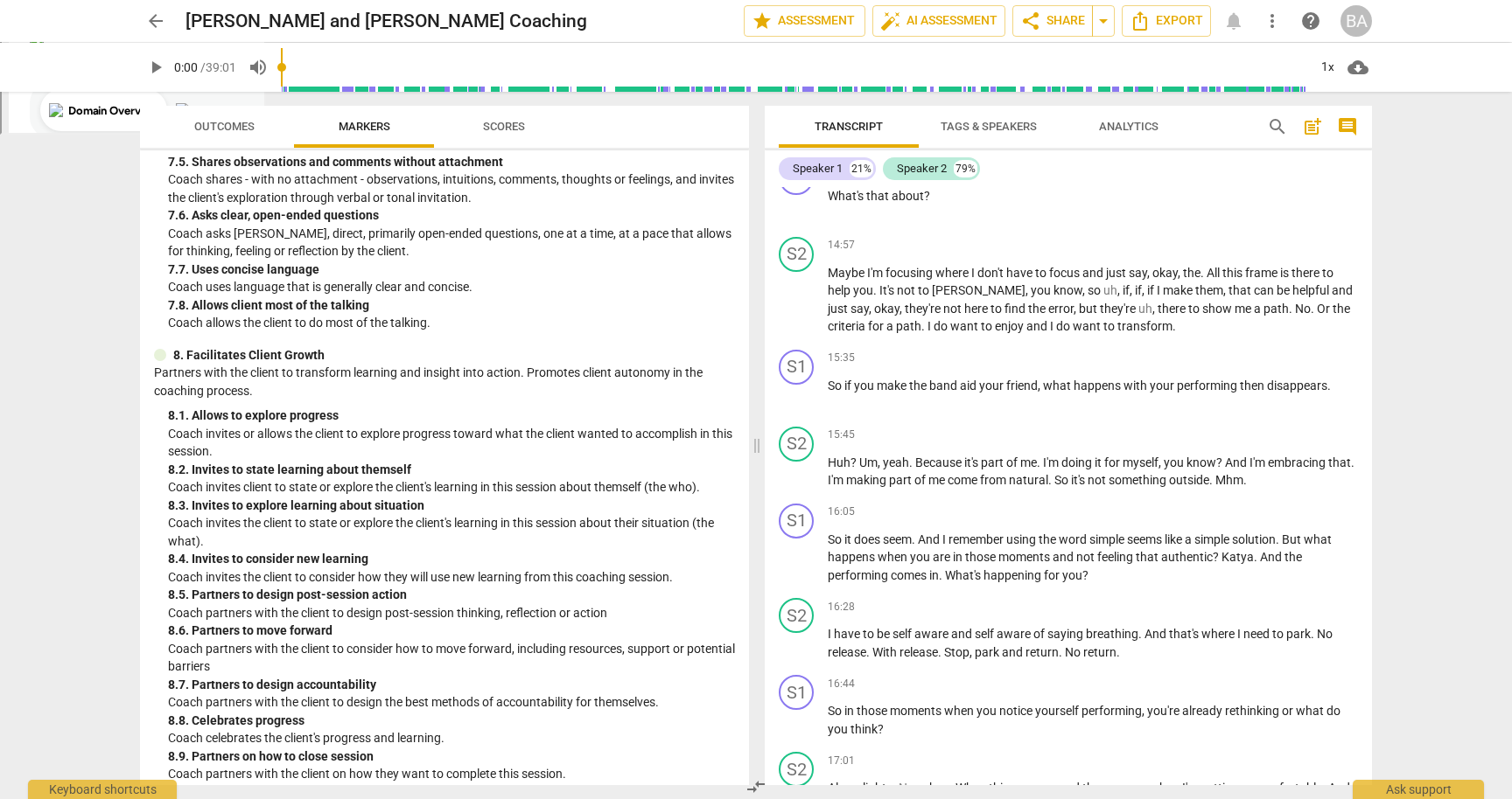
scroll to position [3221, 0]
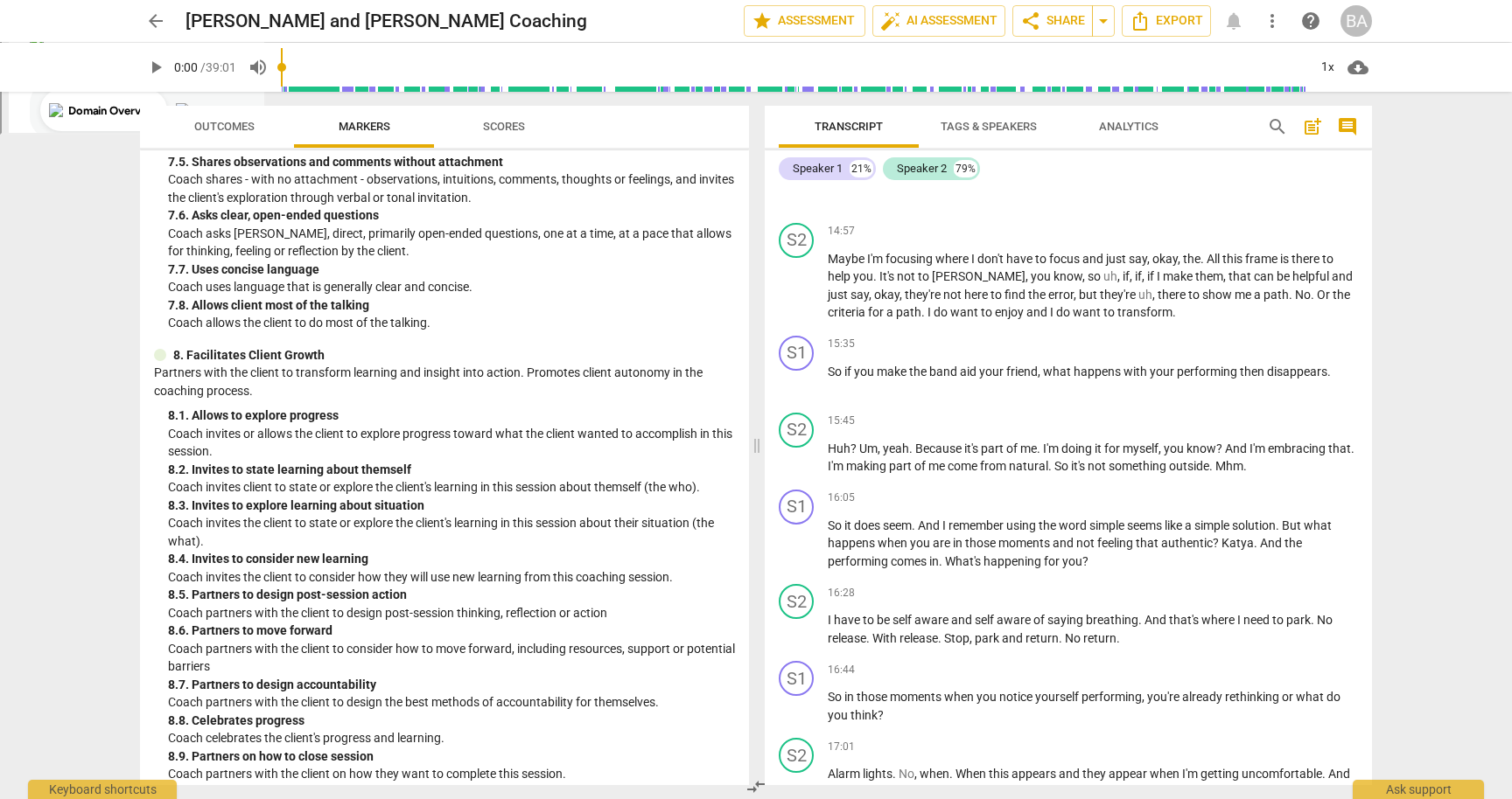
drag, startPoint x: 1371, startPoint y: 447, endPoint x: 1372, endPoint y: 455, distance: 8.1
click at [1372, 456] on div "Transcript Tags & Speakers Analytics search post_add comment Speaker 1 21% Spea…" at bounding box center [1072, 445] width 628 height 708
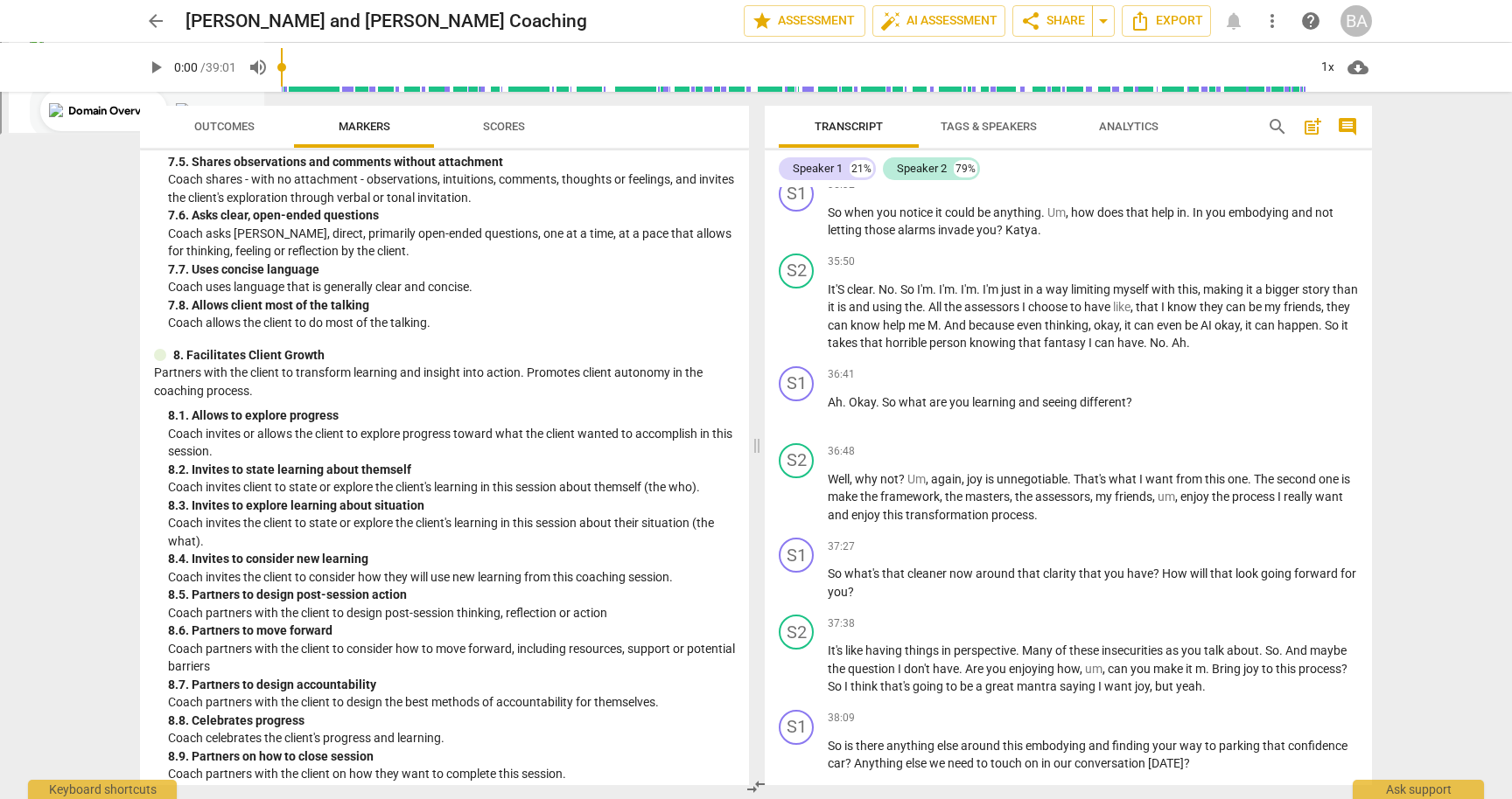
scroll to position [7538, 0]
drag, startPoint x: 1372, startPoint y: 740, endPoint x: 1372, endPoint y: 752, distance: 12.0
click at [1372, 752] on div "Transcript Tags & Speakers Analytics search post_add comment Speaker 1 21% Spea…" at bounding box center [1072, 445] width 628 height 708
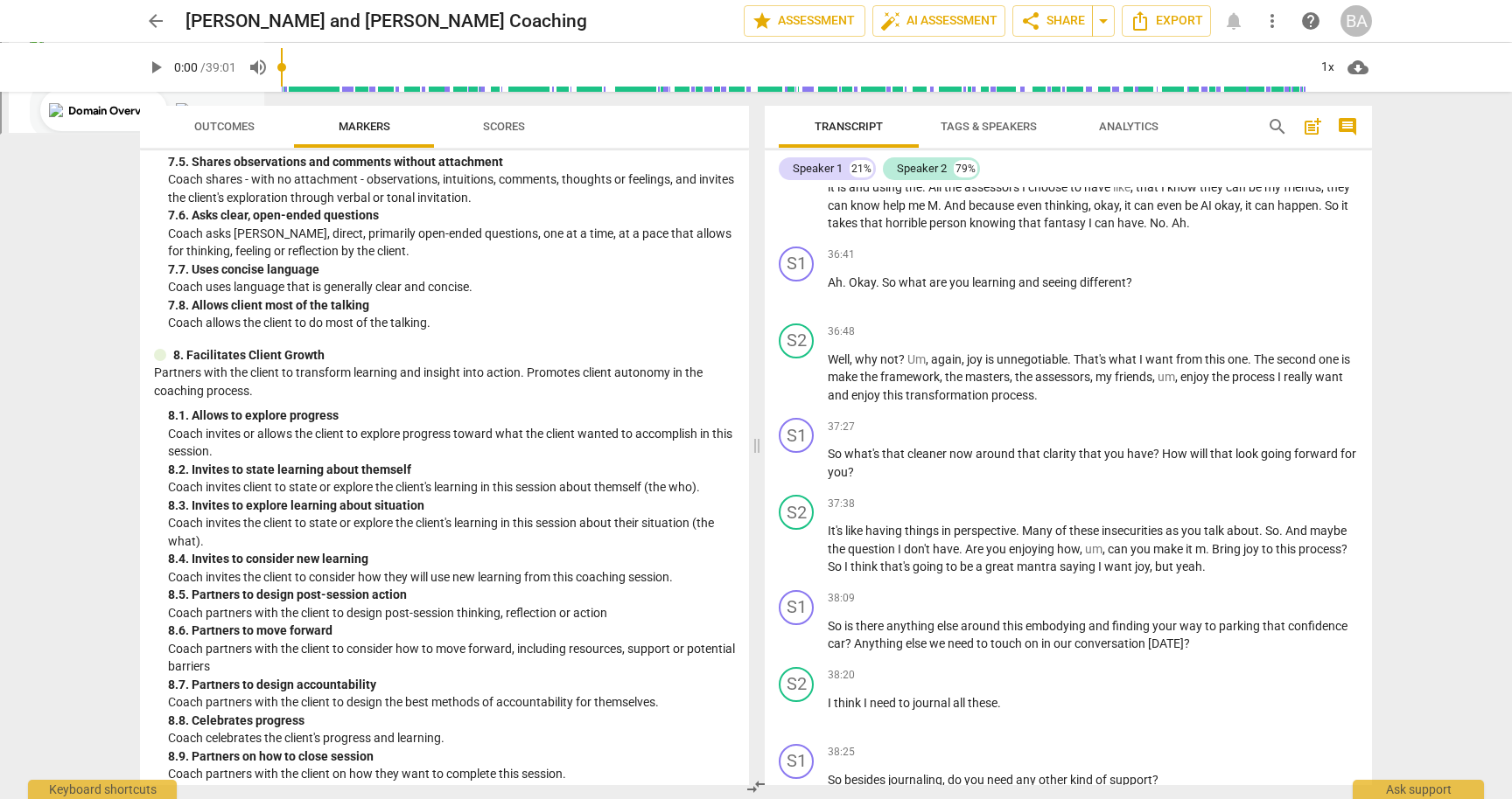
scroll to position [8078, 0]
